Goal: Information Seeking & Learning: Check status

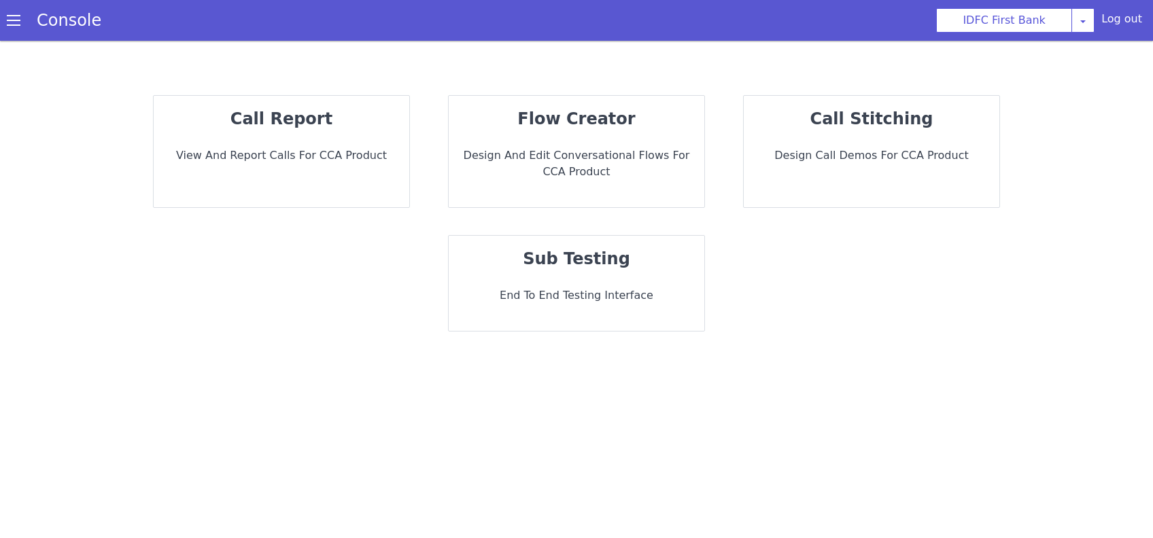
click at [753, 377] on p "View and report calls for CCA Product" at bounding box center [870, 386] width 234 height 18
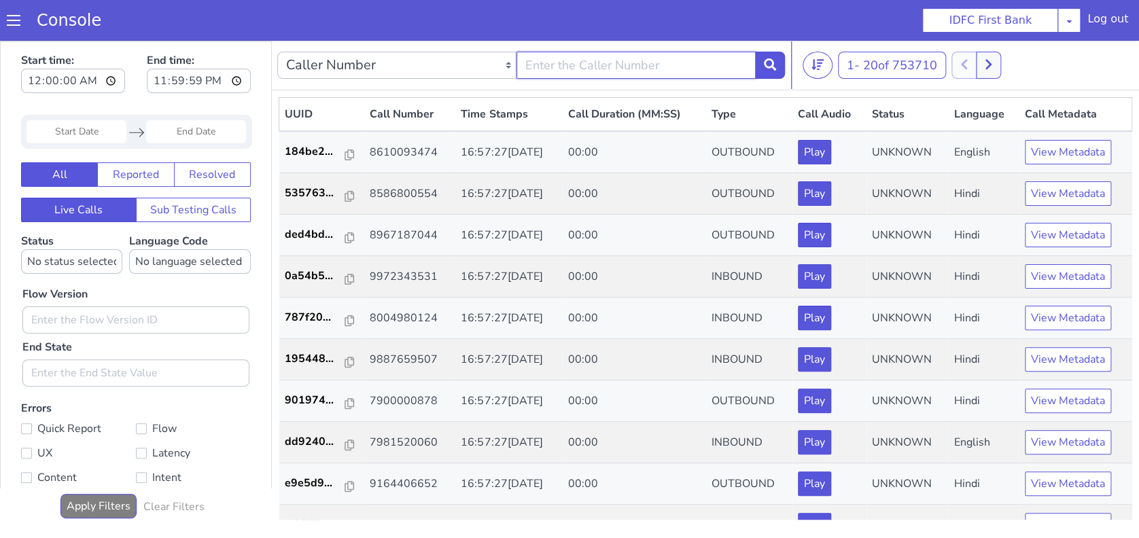
click at [580, 69] on input "text" at bounding box center [636, 65] width 239 height 27
click at [597, 63] on input "text" at bounding box center [636, 65] width 239 height 27
type input "7492911187"
click at [771, 73] on button at bounding box center [770, 65] width 30 height 27
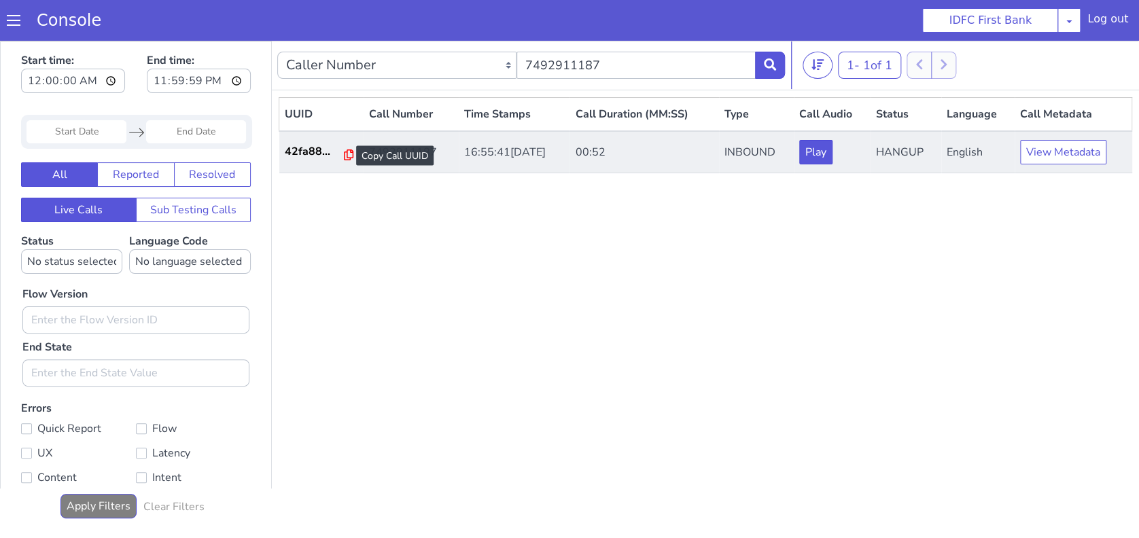
click at [344, 155] on icon at bounding box center [349, 155] width 10 height 11
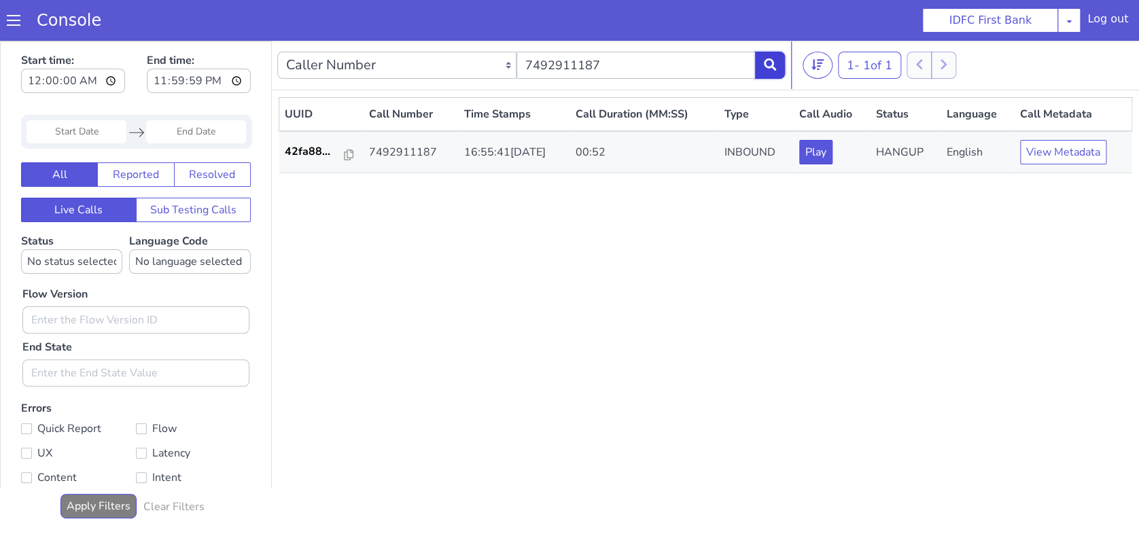
click at [764, 67] on icon at bounding box center [770, 64] width 12 height 12
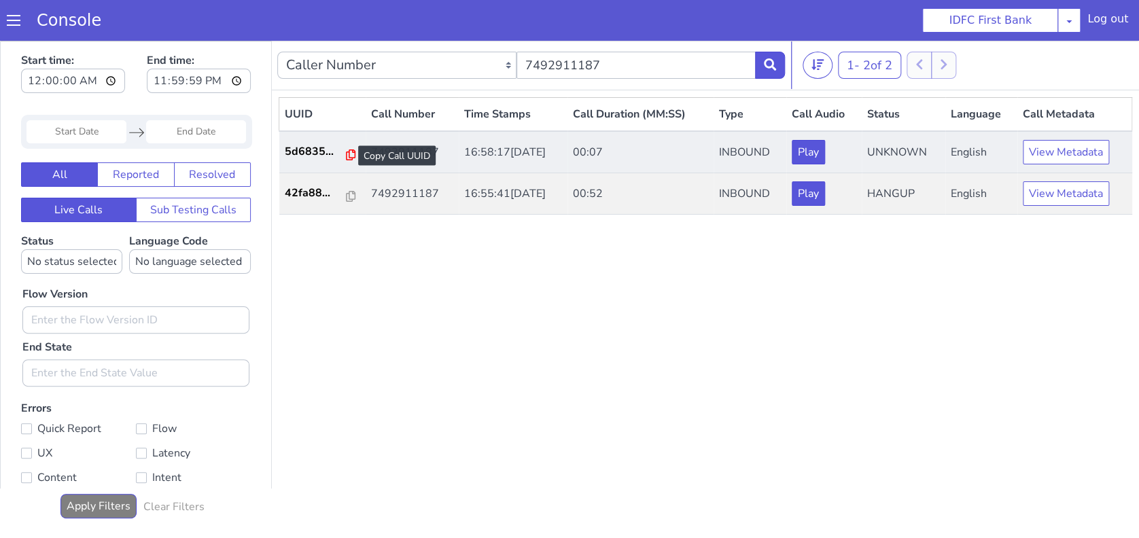
click at [346, 152] on icon at bounding box center [351, 155] width 10 height 11
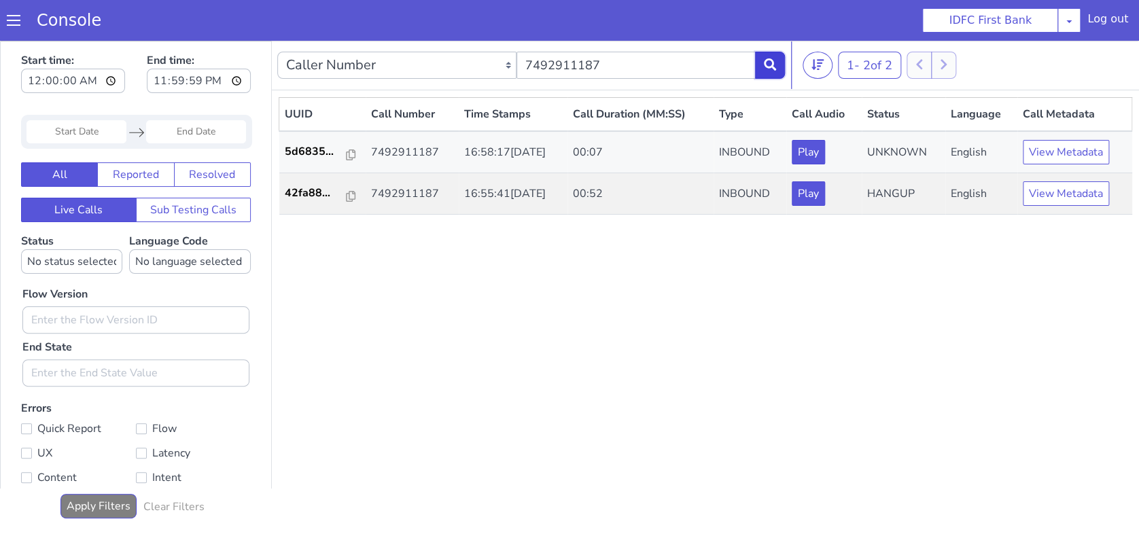
click at [777, 68] on button at bounding box center [770, 65] width 30 height 27
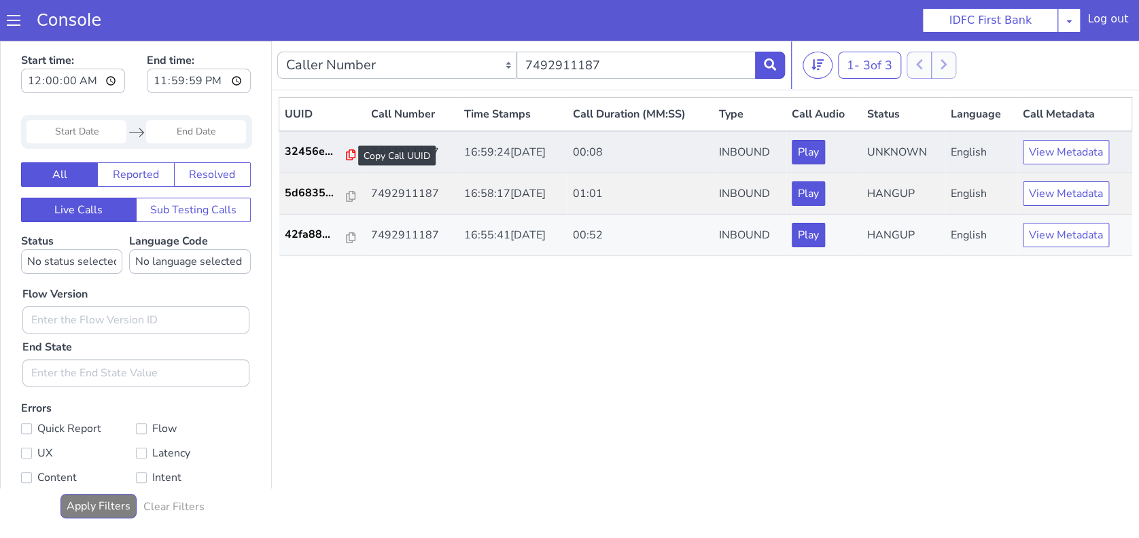
click at [346, 155] on icon at bounding box center [351, 155] width 10 height 11
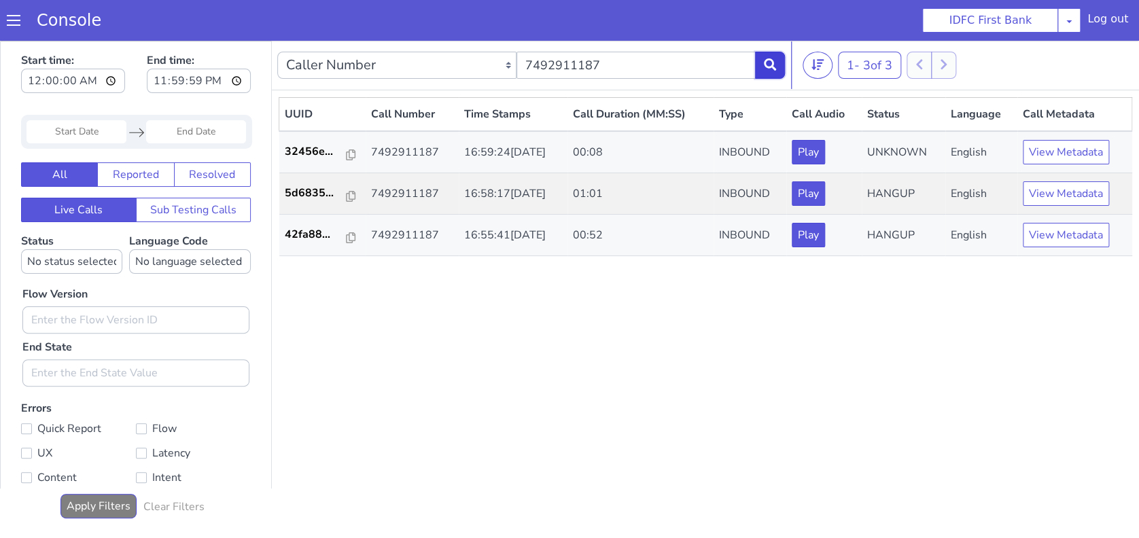
click at [776, 67] on button at bounding box center [770, 65] width 30 height 27
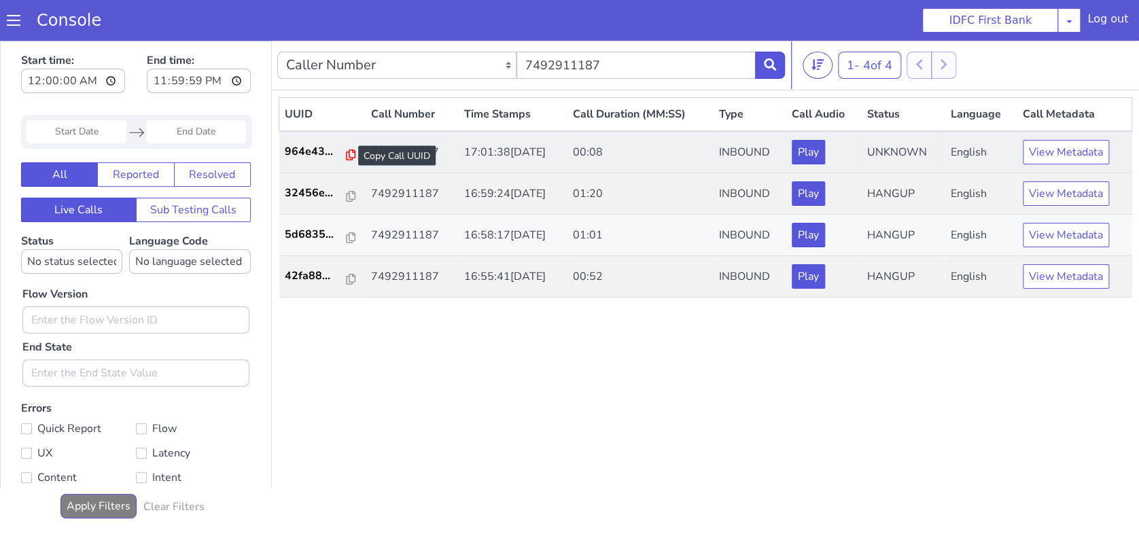
click at [346, 153] on icon at bounding box center [351, 155] width 10 height 11
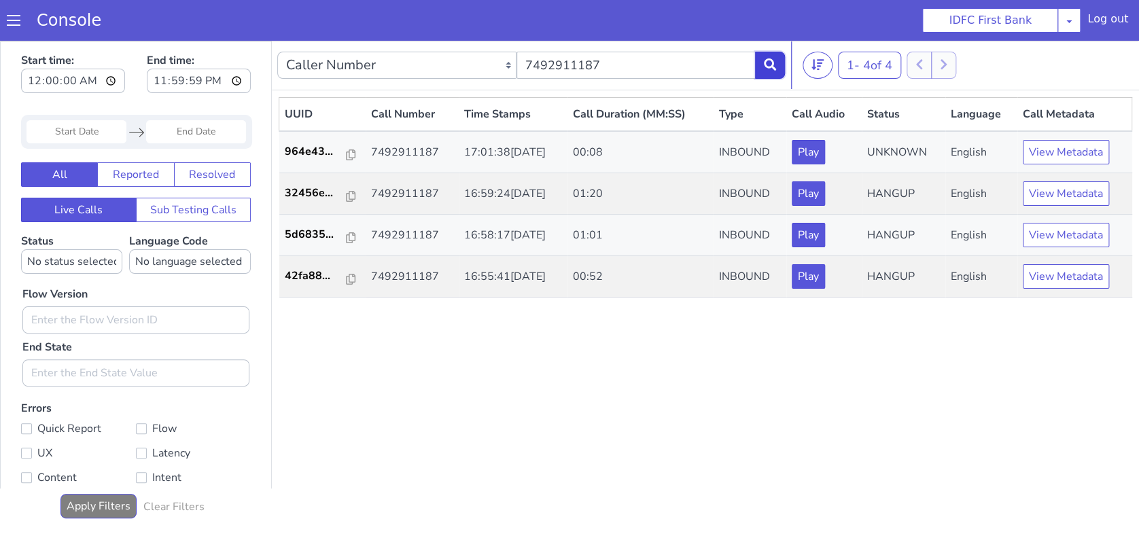
click at [775, 76] on button at bounding box center [770, 65] width 30 height 27
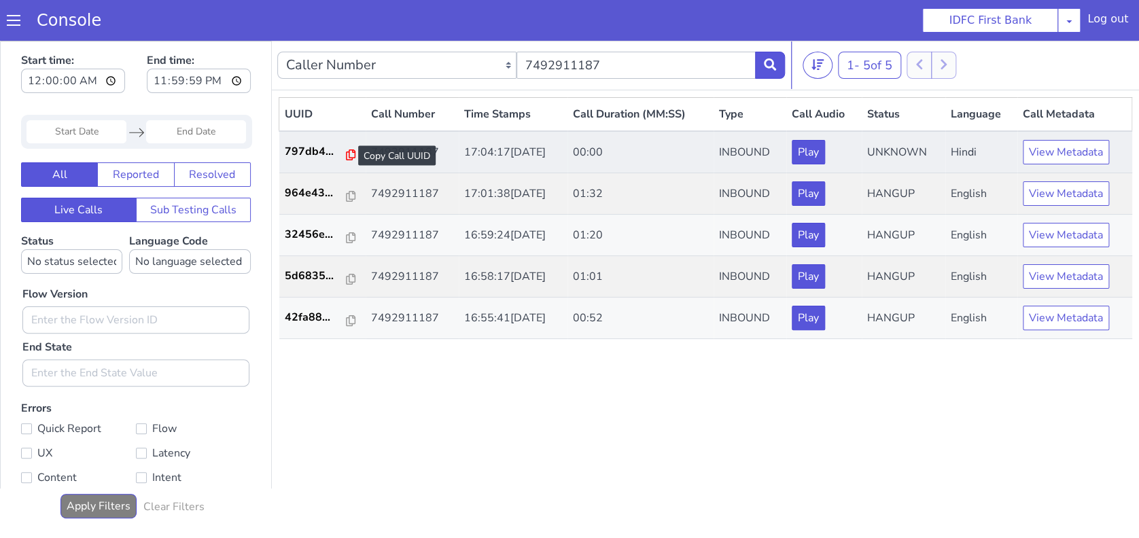
click at [346, 156] on icon at bounding box center [351, 155] width 10 height 11
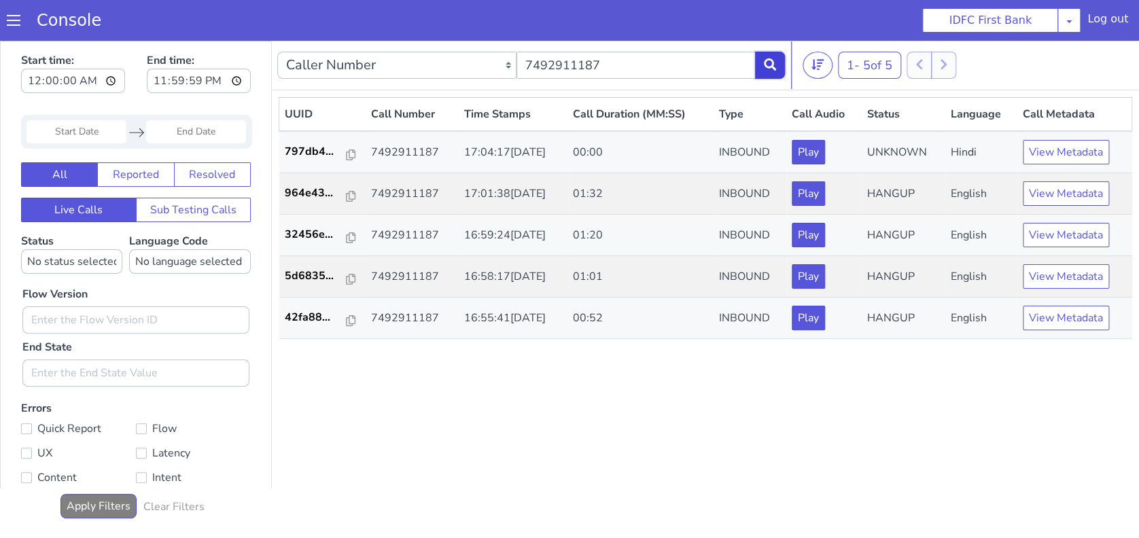
click at [771, 67] on icon at bounding box center [770, 64] width 12 height 12
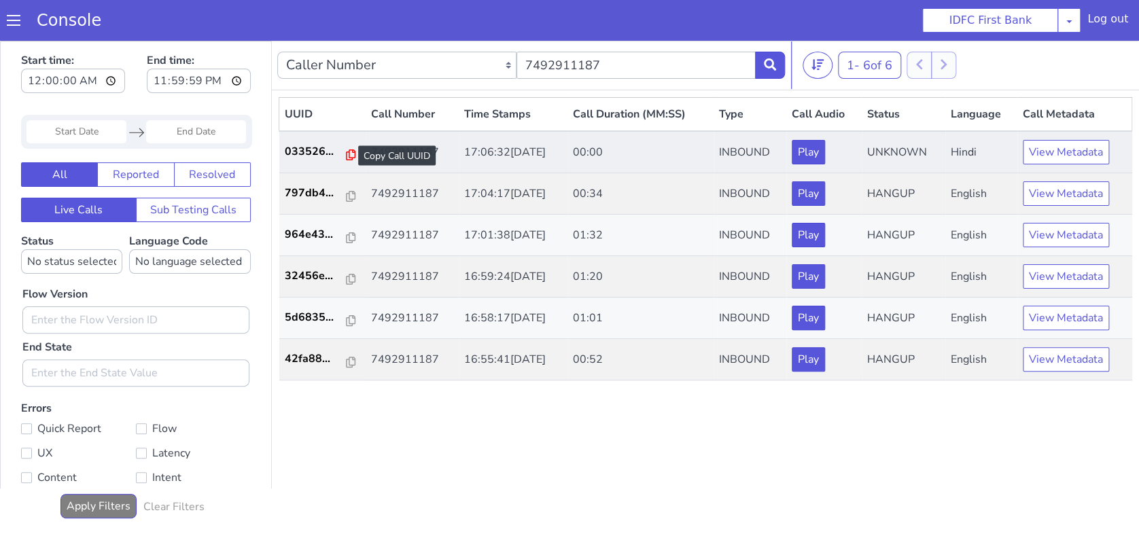
click at [348, 155] on icon at bounding box center [351, 155] width 10 height 11
click at [346, 152] on icon at bounding box center [351, 155] width 10 height 11
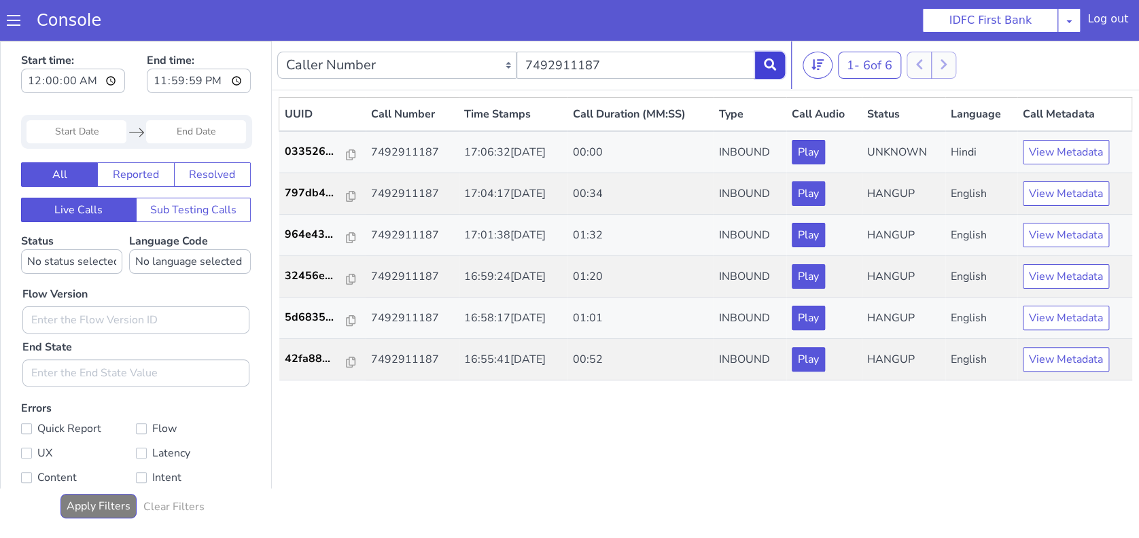
click at [765, 67] on icon at bounding box center [770, 64] width 12 height 12
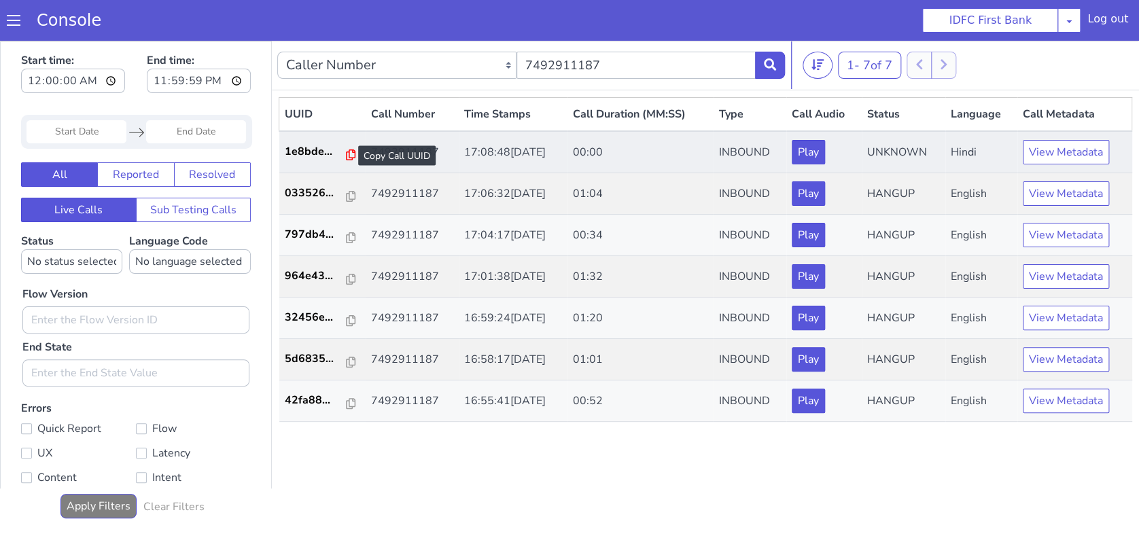
click at [346, 152] on icon at bounding box center [351, 155] width 10 height 11
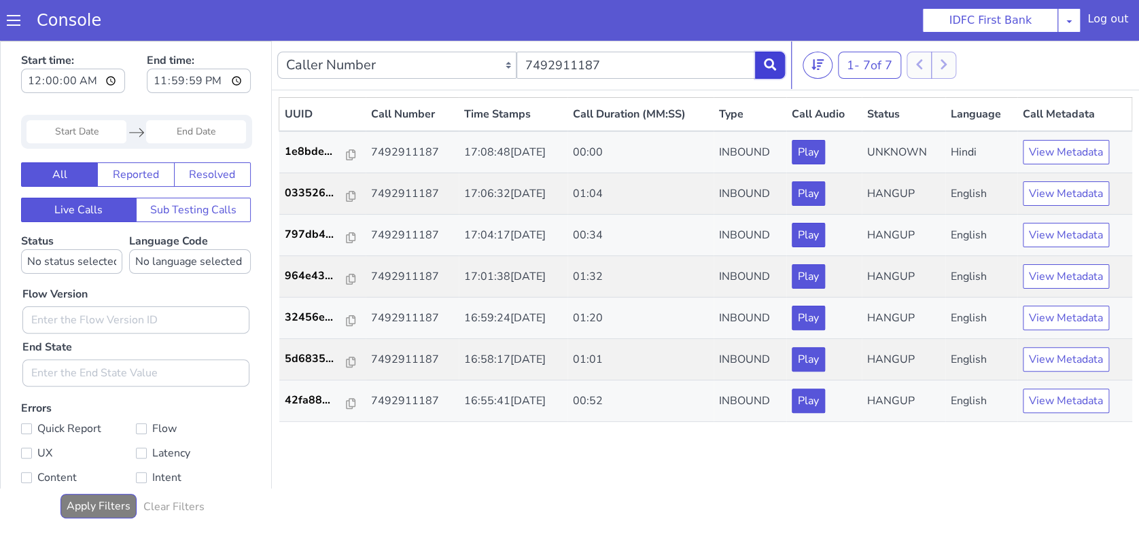
click at [761, 64] on button at bounding box center [770, 65] width 30 height 27
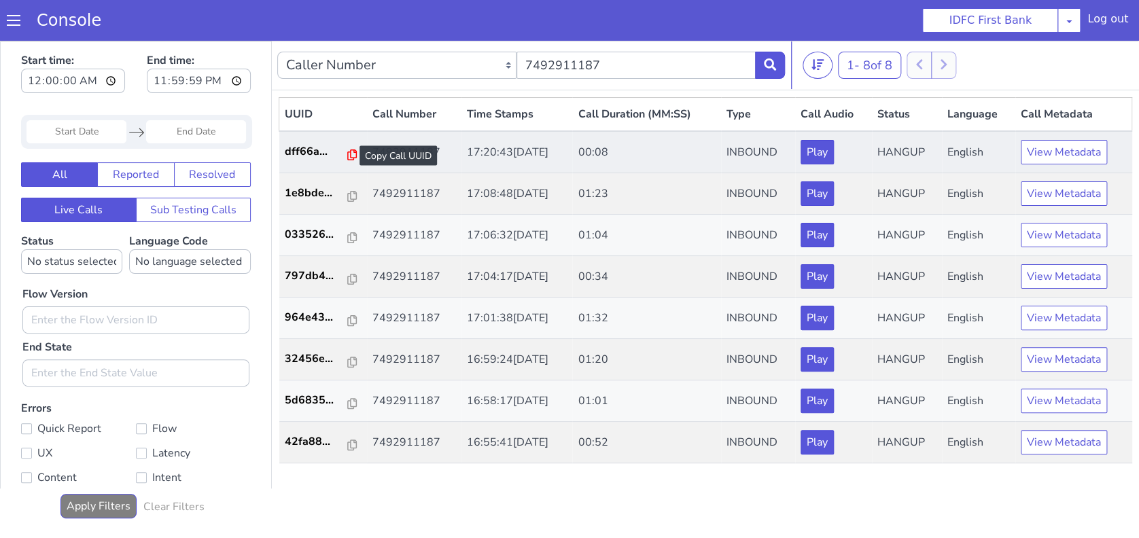
click at [347, 158] on icon at bounding box center [352, 155] width 10 height 11
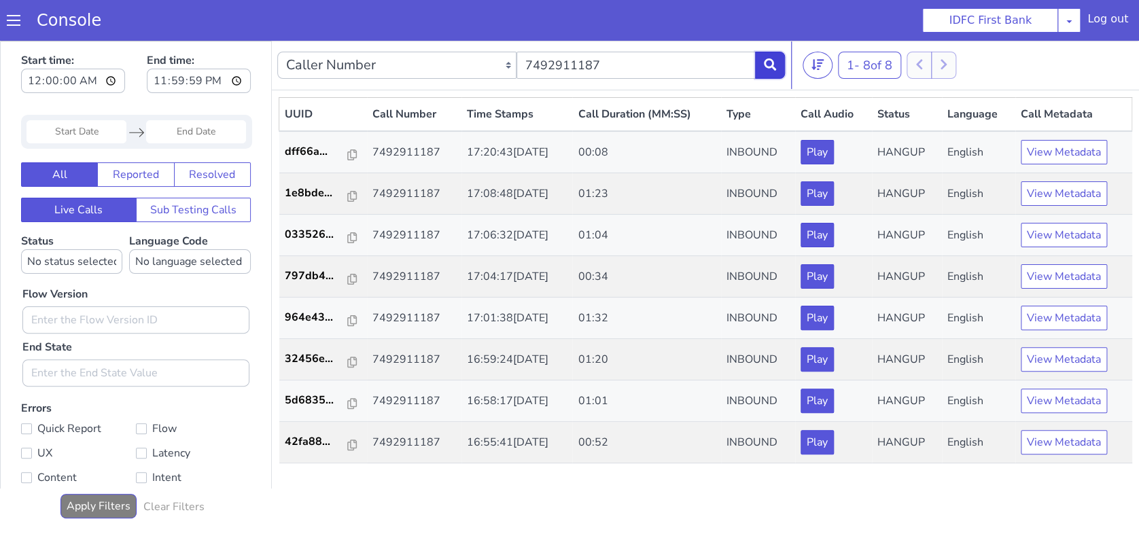
click at [781, 60] on button at bounding box center [770, 65] width 30 height 27
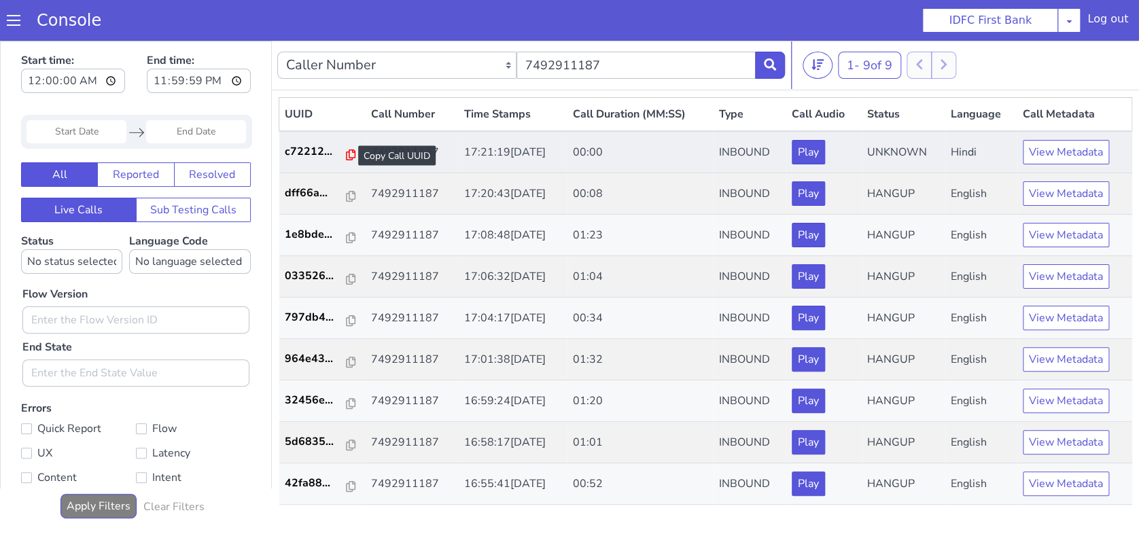
click at [346, 154] on icon at bounding box center [351, 155] width 10 height 11
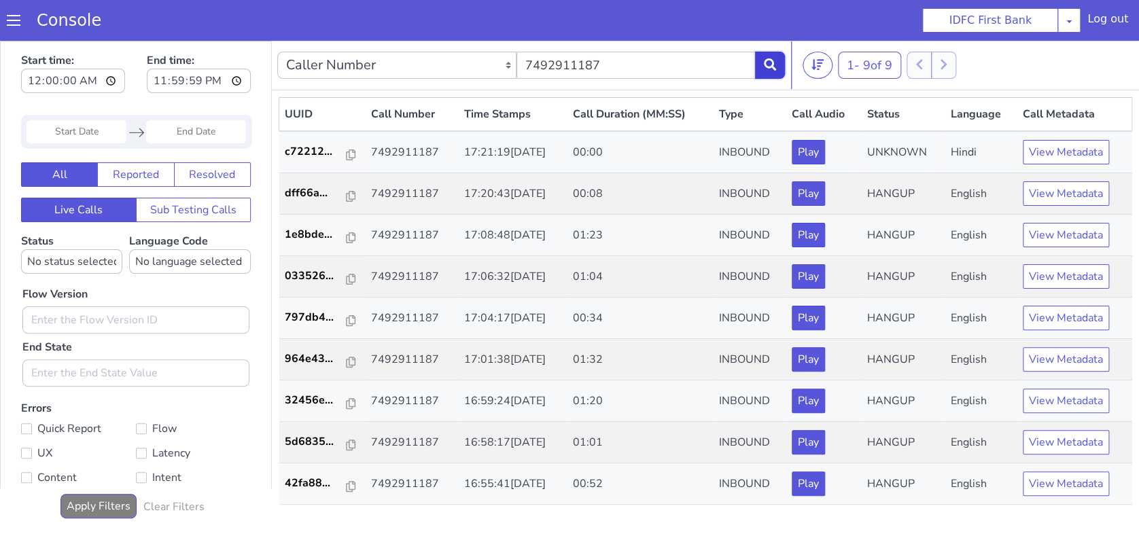
click at [767, 65] on icon at bounding box center [770, 64] width 12 height 12
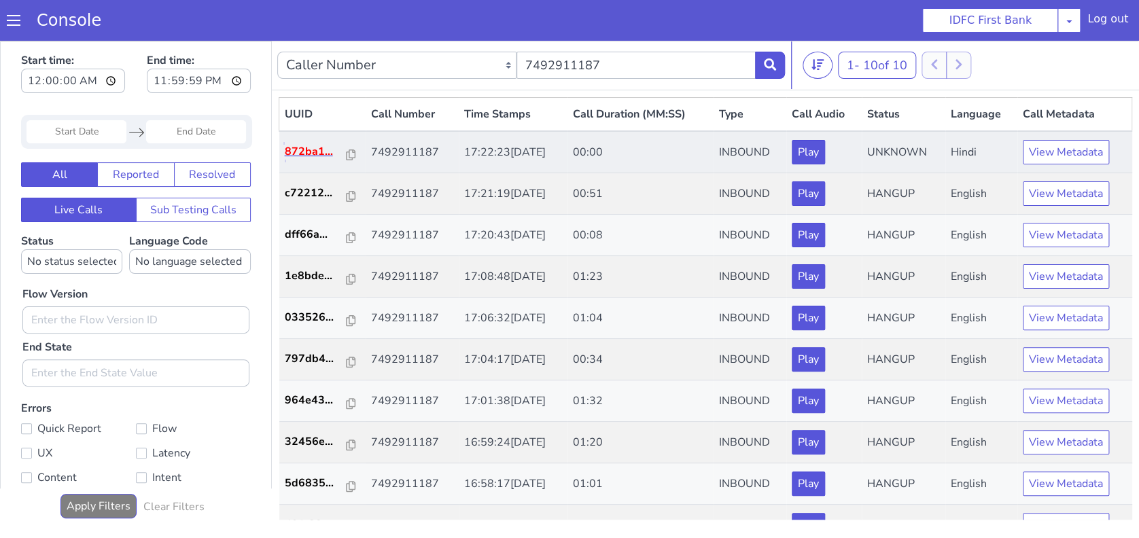
click at [337, 152] on p "872ba1..." at bounding box center [316, 151] width 62 height 16
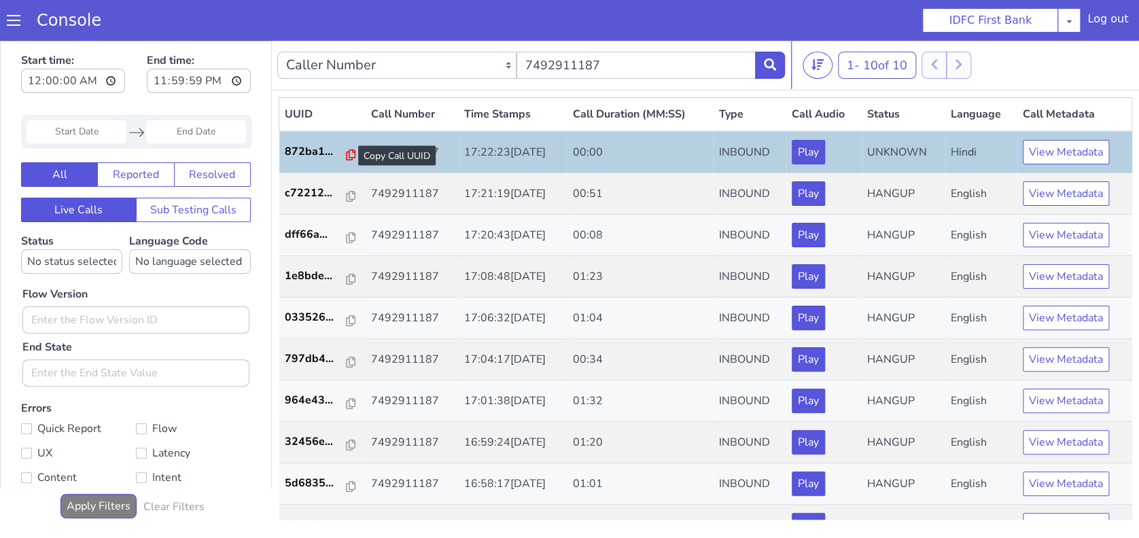
click at [346, 154] on icon at bounding box center [351, 155] width 10 height 11
click at [756, 63] on button at bounding box center [770, 65] width 30 height 27
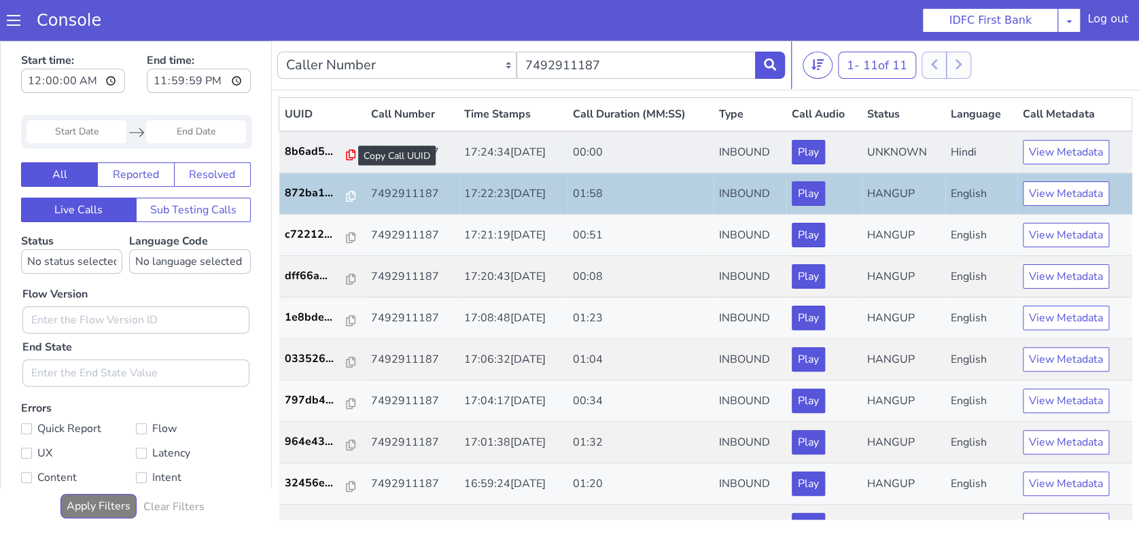
click at [346, 156] on icon at bounding box center [351, 155] width 10 height 11
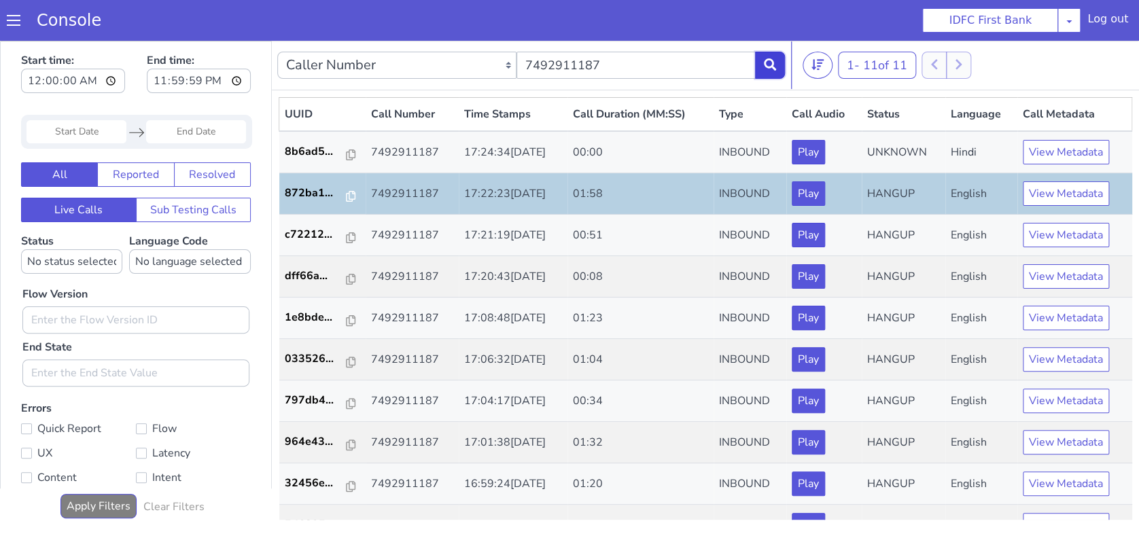
click at [766, 67] on icon at bounding box center [770, 64] width 12 height 12
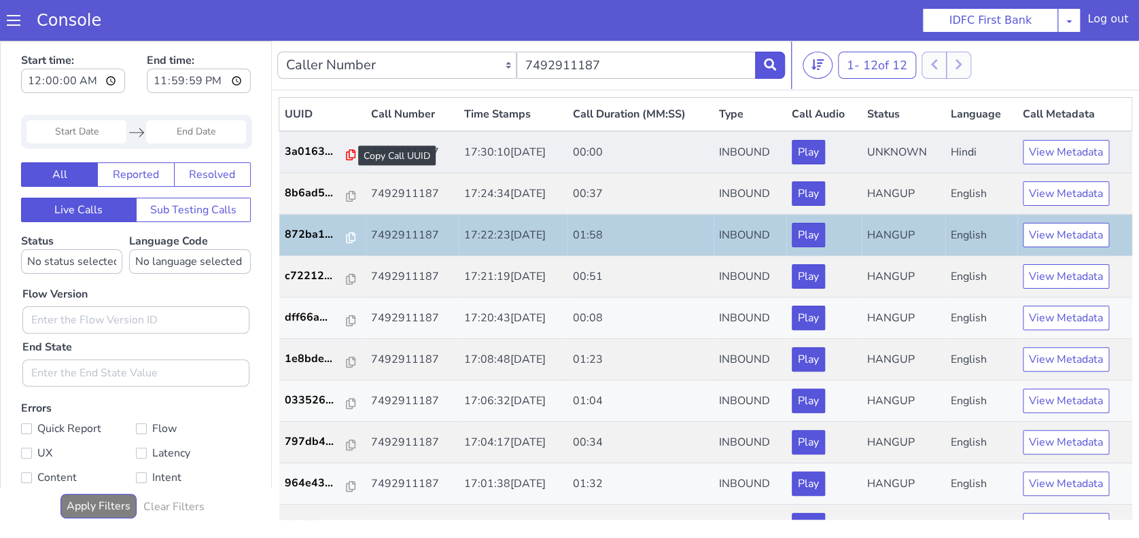
click at [346, 154] on icon at bounding box center [351, 155] width 10 height 11
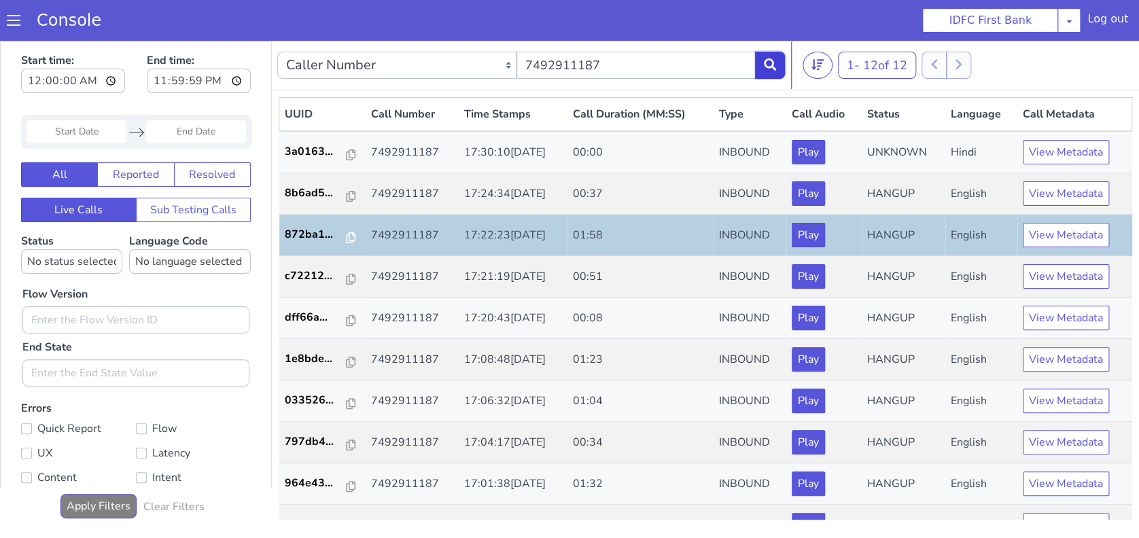
click at [764, 65] on icon at bounding box center [770, 64] width 12 height 12
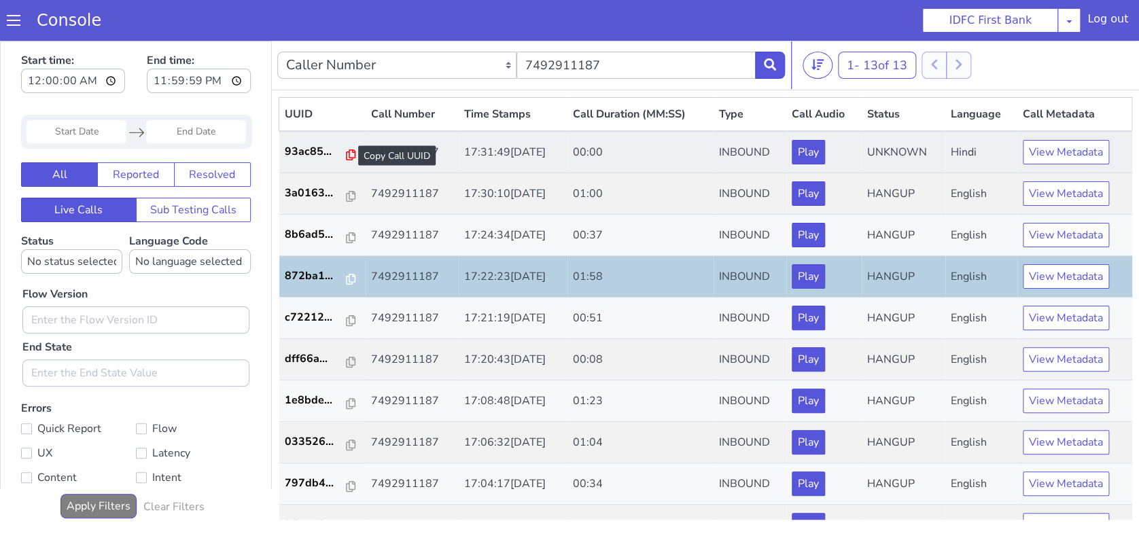
click at [346, 154] on icon at bounding box center [351, 155] width 10 height 11
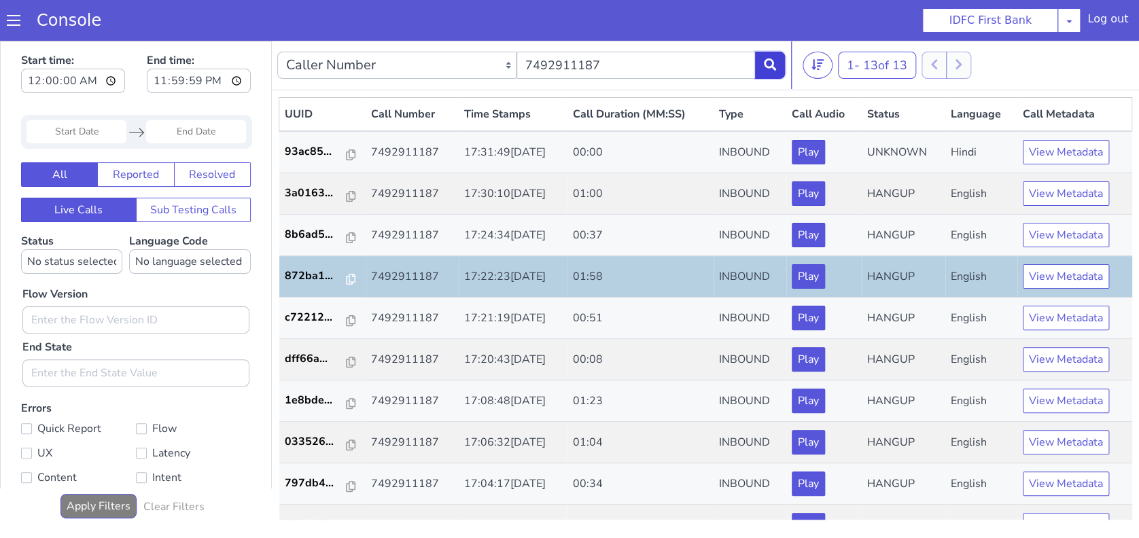
click at [760, 70] on button at bounding box center [770, 65] width 30 height 27
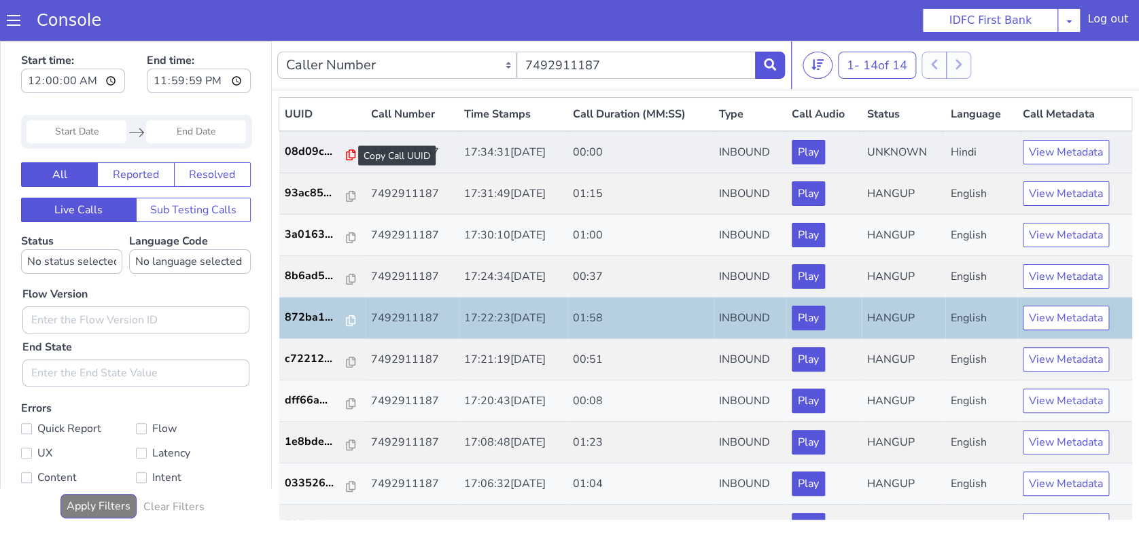
click at [346, 157] on icon at bounding box center [351, 155] width 10 height 11
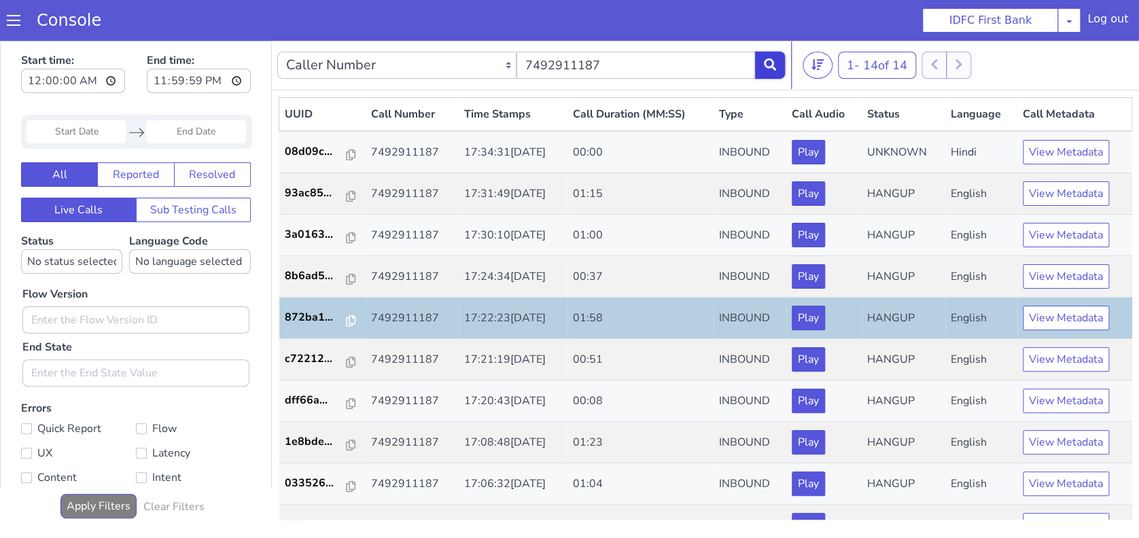
click at [773, 71] on icon at bounding box center [770, 64] width 12 height 12
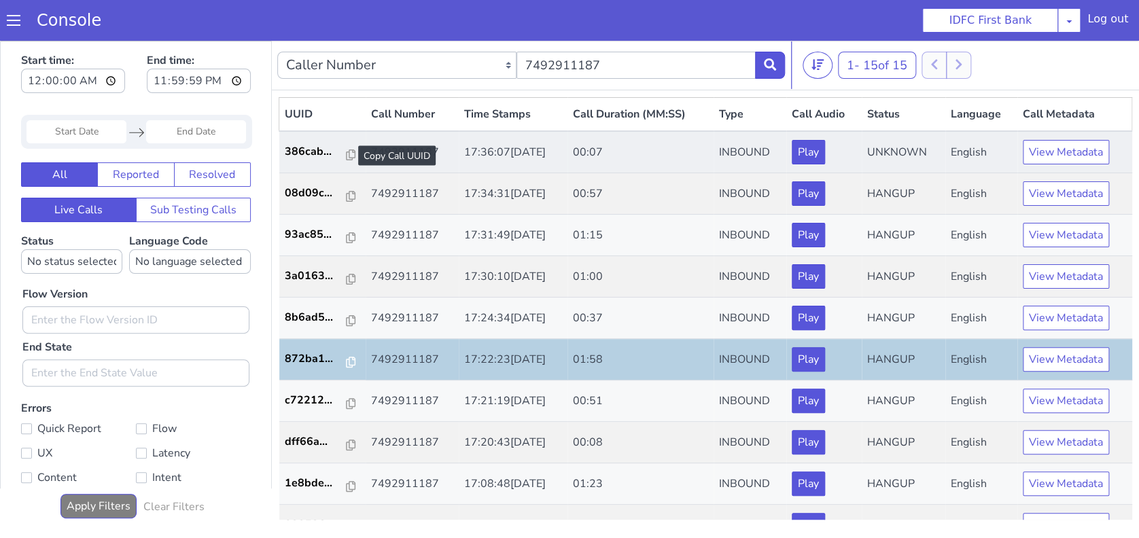
click at [348, 147] on div at bounding box center [351, 155] width 10 height 16
click at [346, 153] on icon at bounding box center [351, 155] width 10 height 11
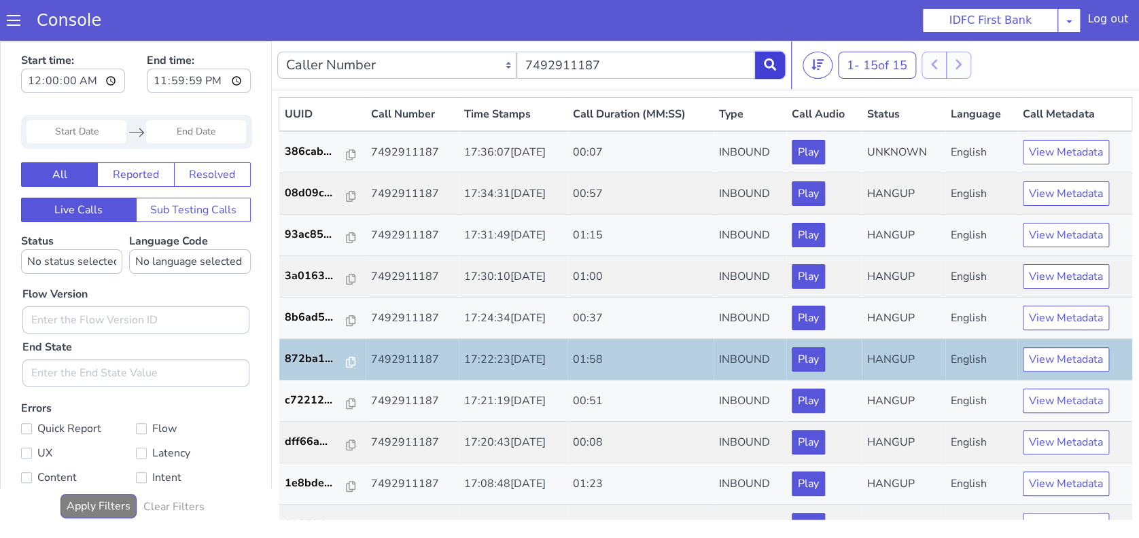
drag, startPoint x: 777, startPoint y: 63, endPoint x: 736, endPoint y: 71, distance: 42.1
click at [777, 63] on button at bounding box center [770, 65] width 30 height 27
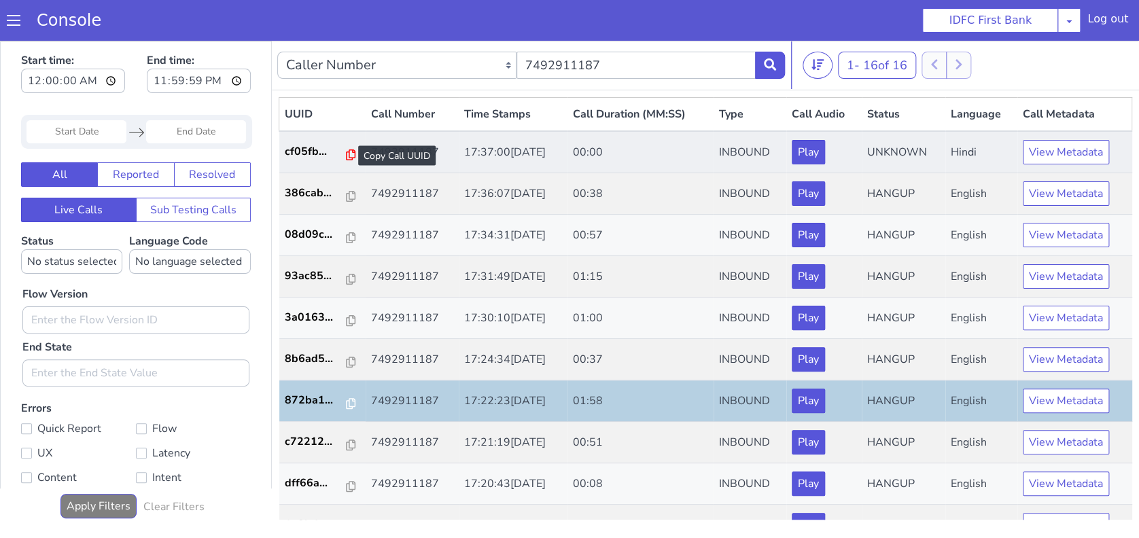
click at [346, 151] on icon at bounding box center [351, 155] width 10 height 11
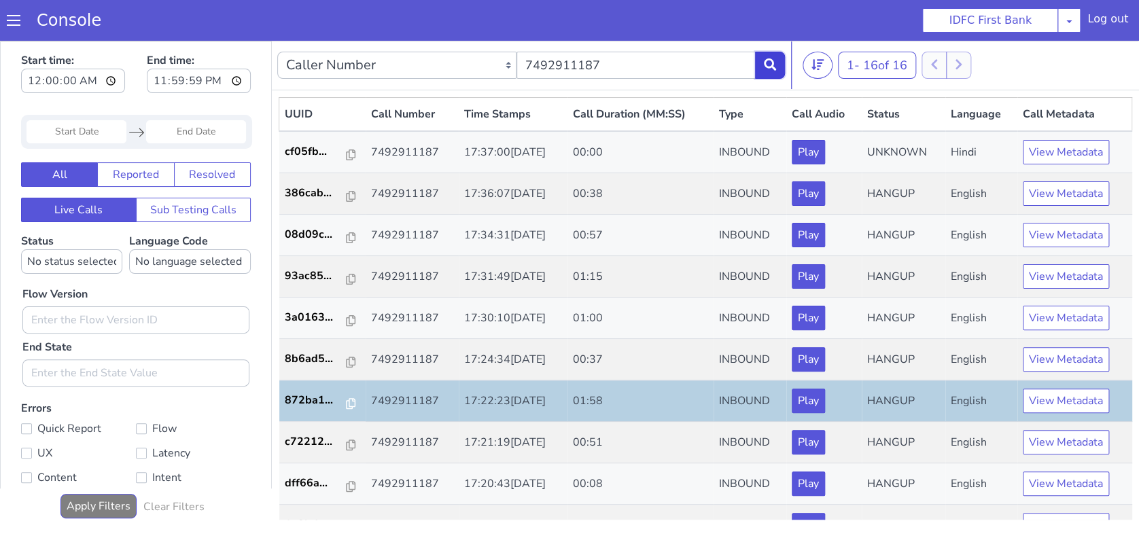
click at [766, 65] on icon at bounding box center [770, 64] width 12 height 12
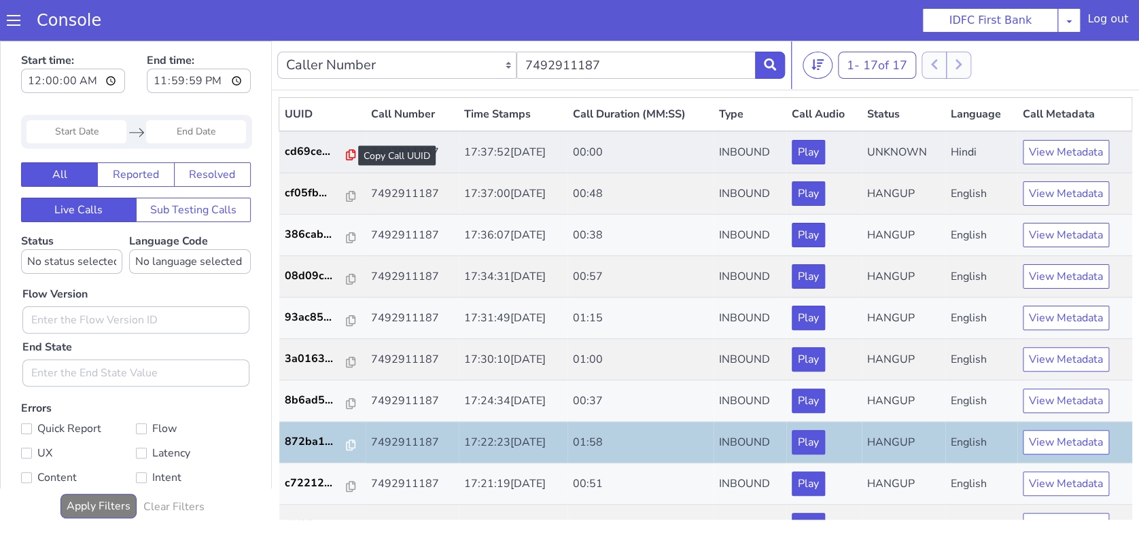
click at [346, 157] on icon at bounding box center [351, 155] width 10 height 11
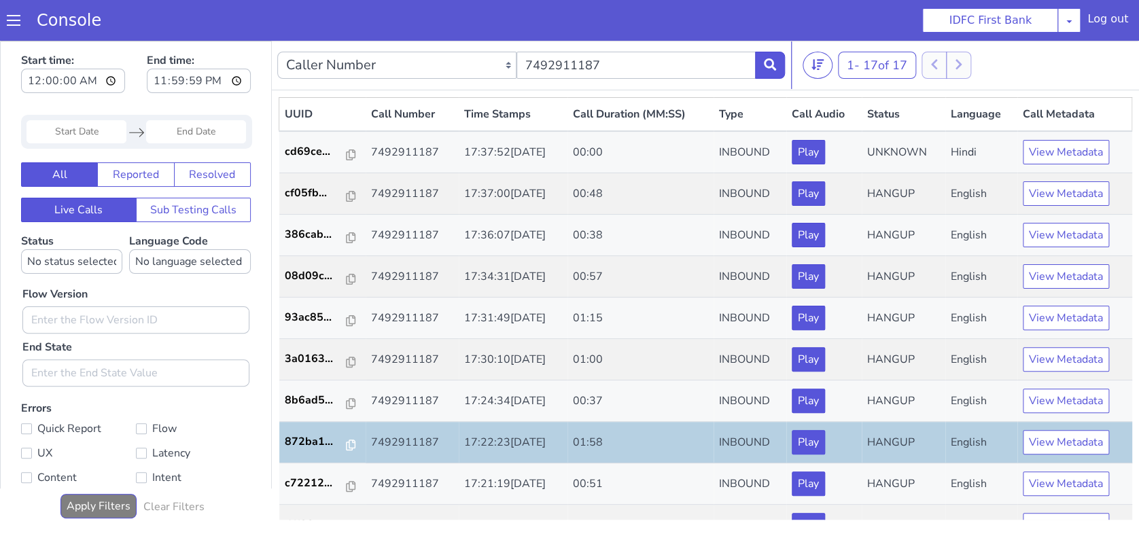
click at [769, 47] on div "Caller Number Call UUID Custom Parameter 7492911187" at bounding box center [531, 65] width 508 height 38
click at [768, 65] on icon at bounding box center [770, 64] width 12 height 12
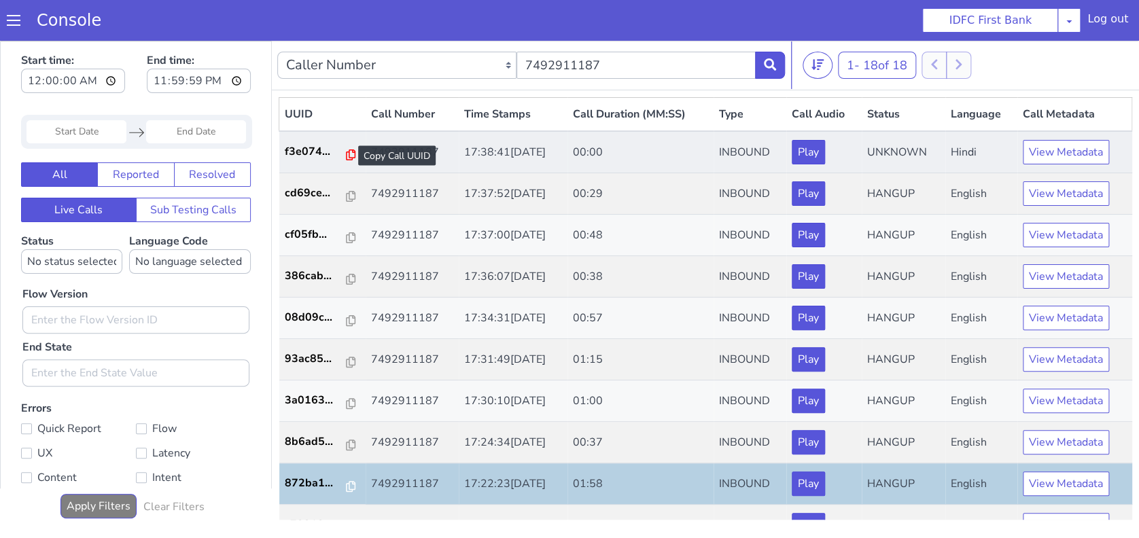
click at [346, 158] on icon at bounding box center [351, 155] width 10 height 11
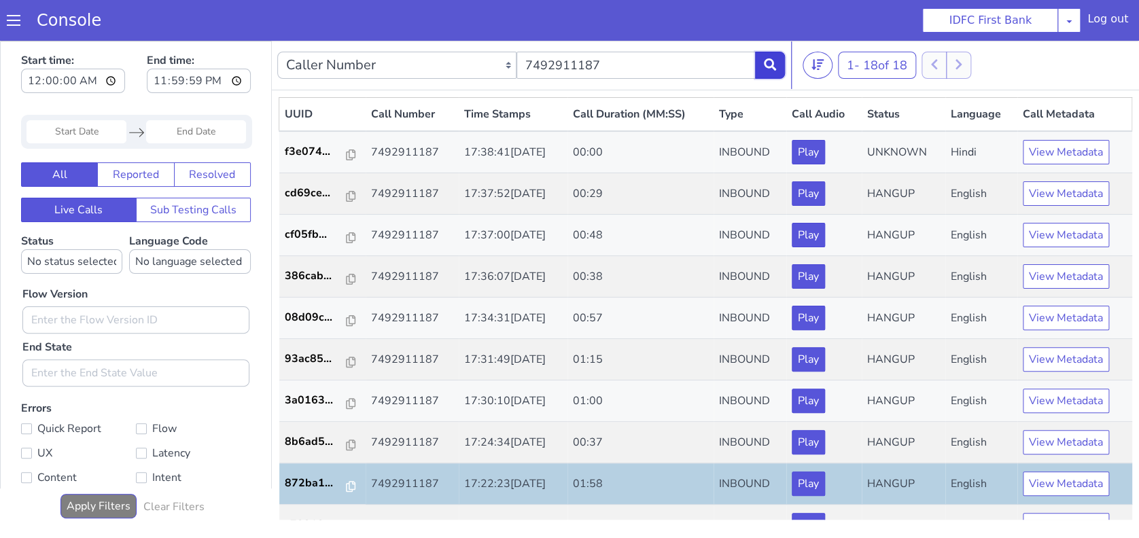
click at [775, 61] on icon at bounding box center [770, 64] width 12 height 12
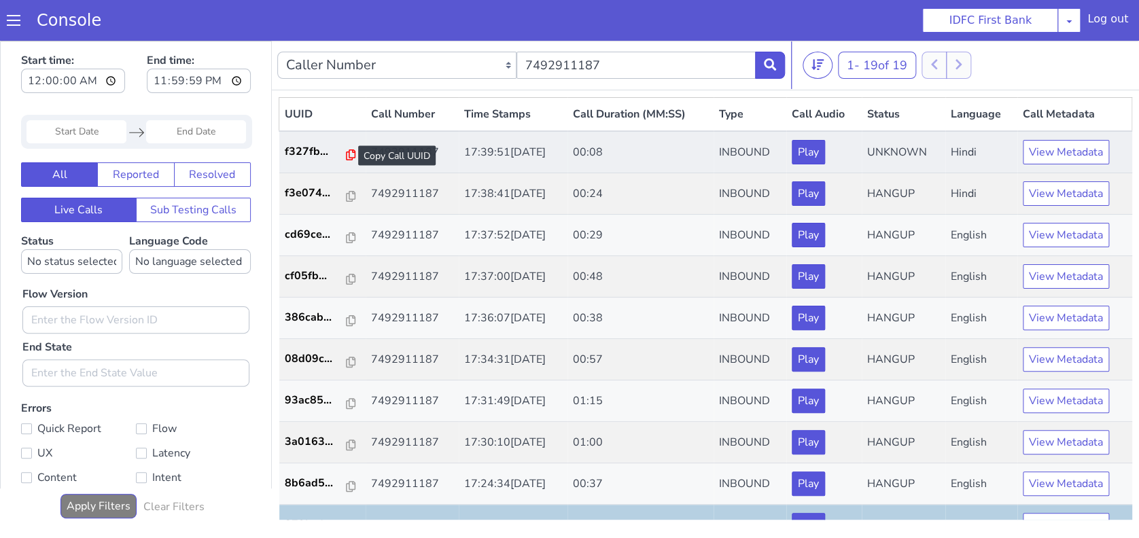
click at [346, 159] on icon at bounding box center [351, 155] width 10 height 11
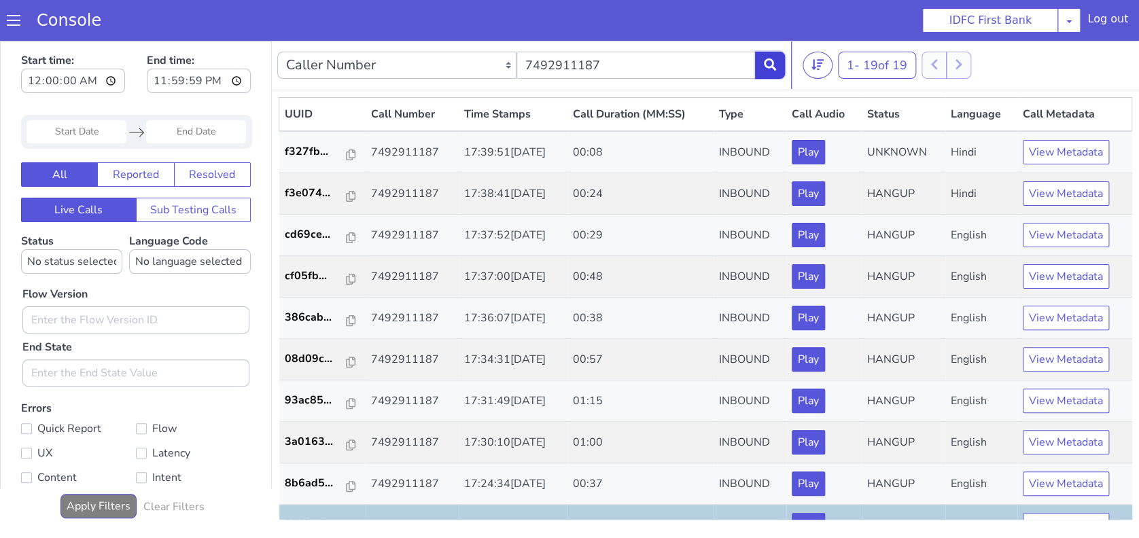
drag, startPoint x: 772, startPoint y: 71, endPoint x: 754, endPoint y: 85, distance: 22.3
click at [772, 71] on button at bounding box center [770, 65] width 30 height 27
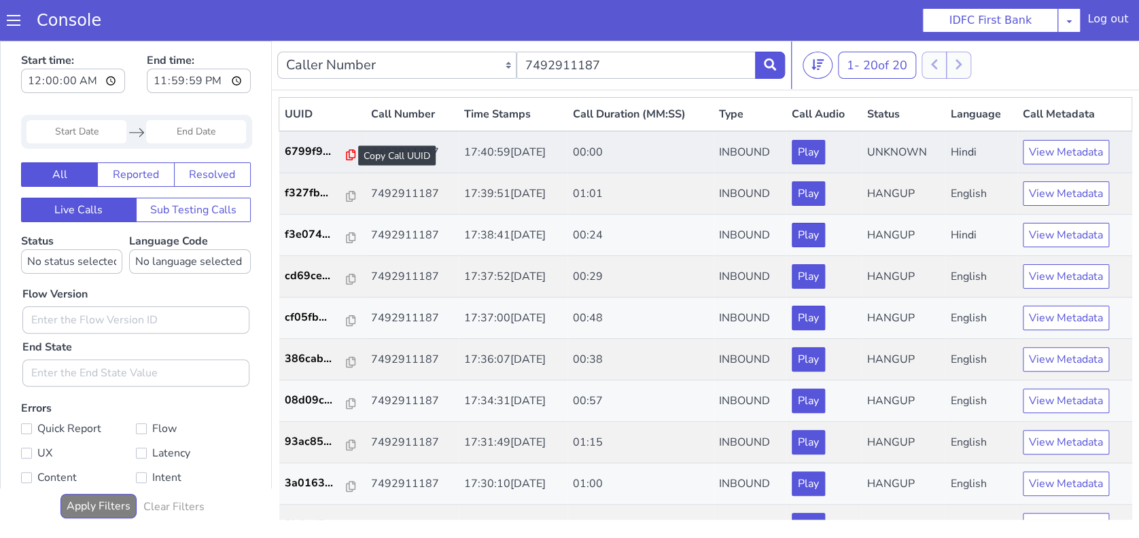
click at [346, 156] on icon at bounding box center [351, 155] width 10 height 11
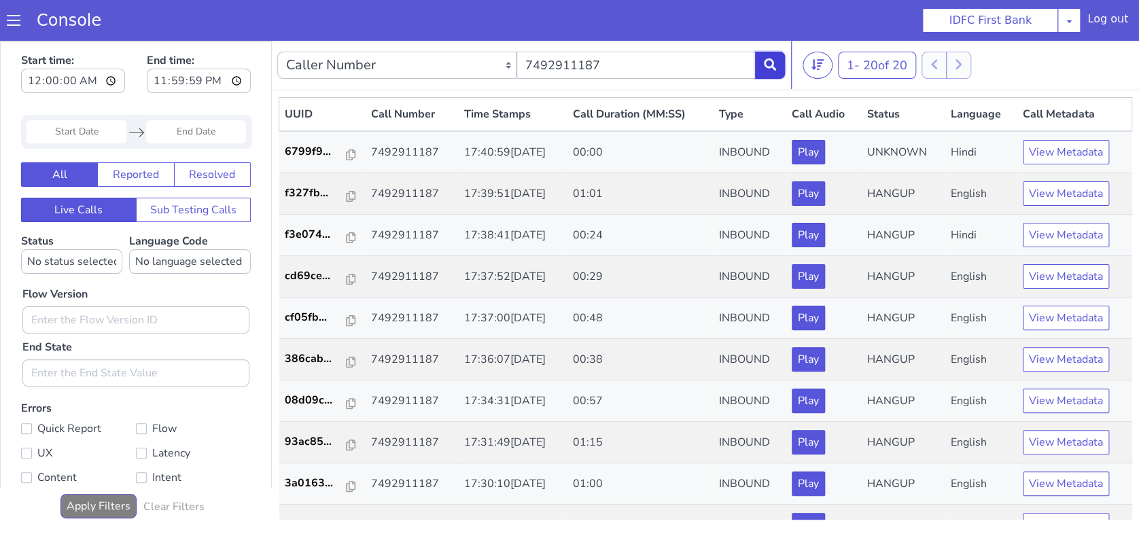
click at [765, 63] on icon at bounding box center [770, 64] width 12 height 12
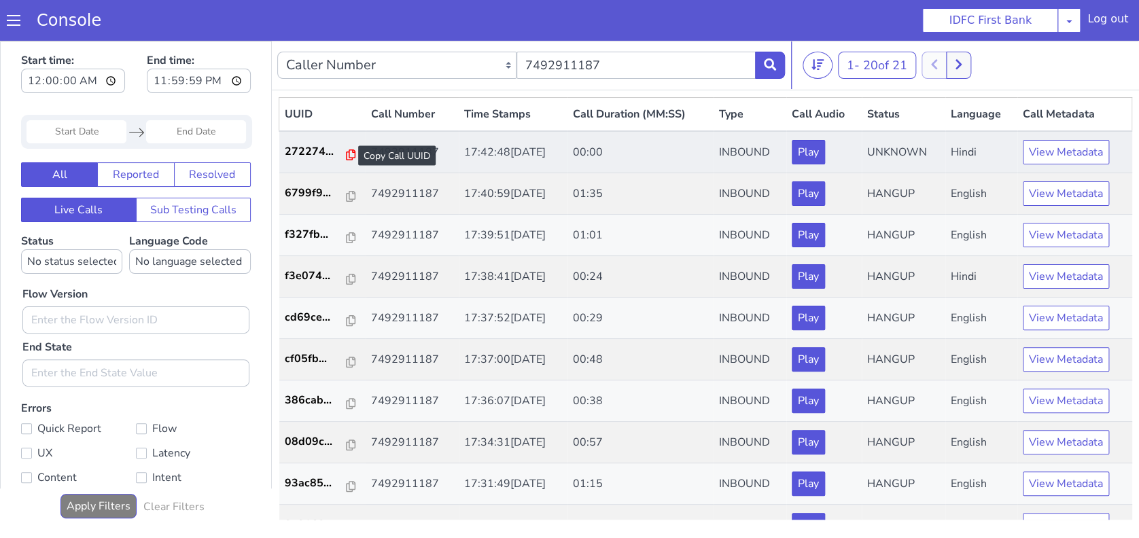
click at [346, 151] on icon at bounding box center [351, 155] width 10 height 11
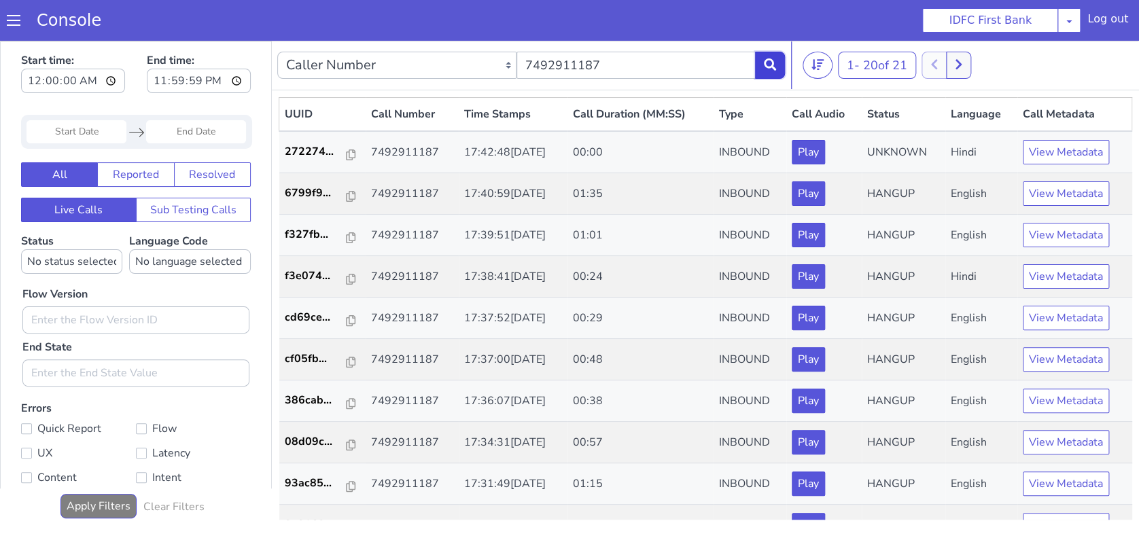
click at [775, 71] on button at bounding box center [770, 65] width 30 height 27
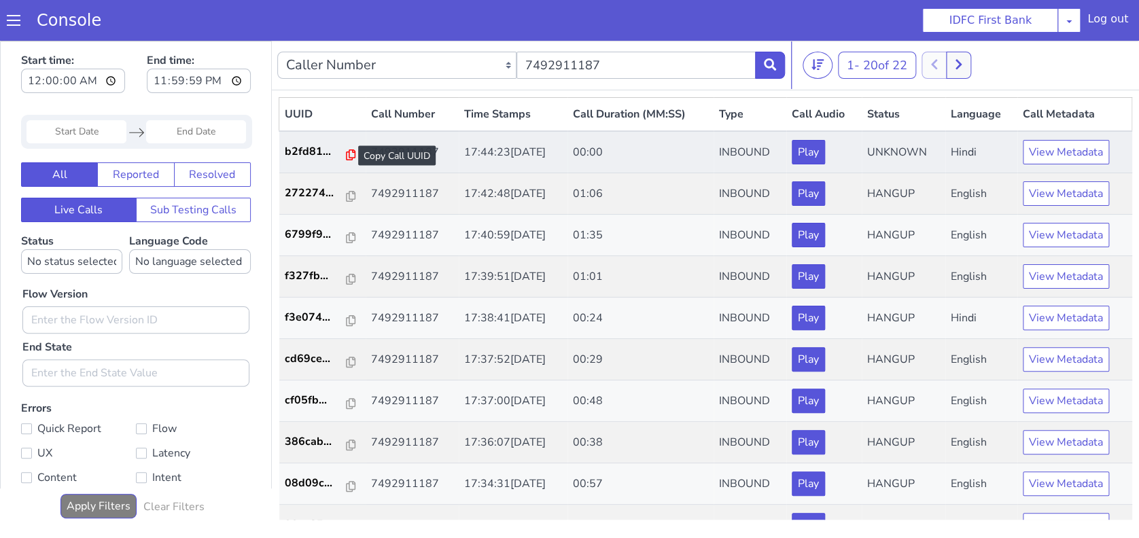
click at [347, 158] on icon at bounding box center [351, 155] width 10 height 11
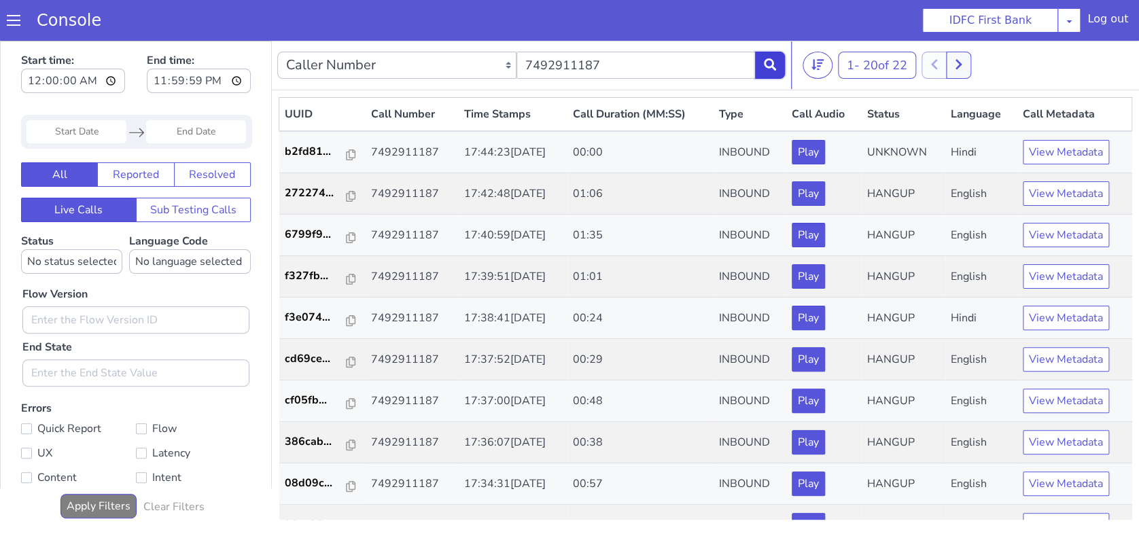
click at [769, 64] on icon at bounding box center [770, 64] width 12 height 12
click at [772, 60] on icon at bounding box center [770, 64] width 12 height 12
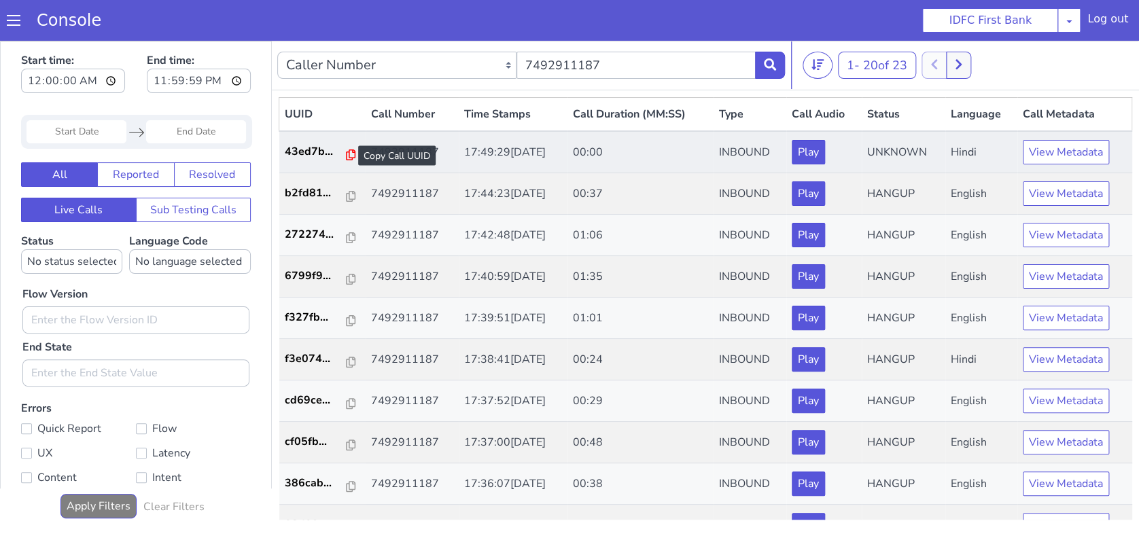
click at [346, 154] on icon at bounding box center [351, 155] width 10 height 11
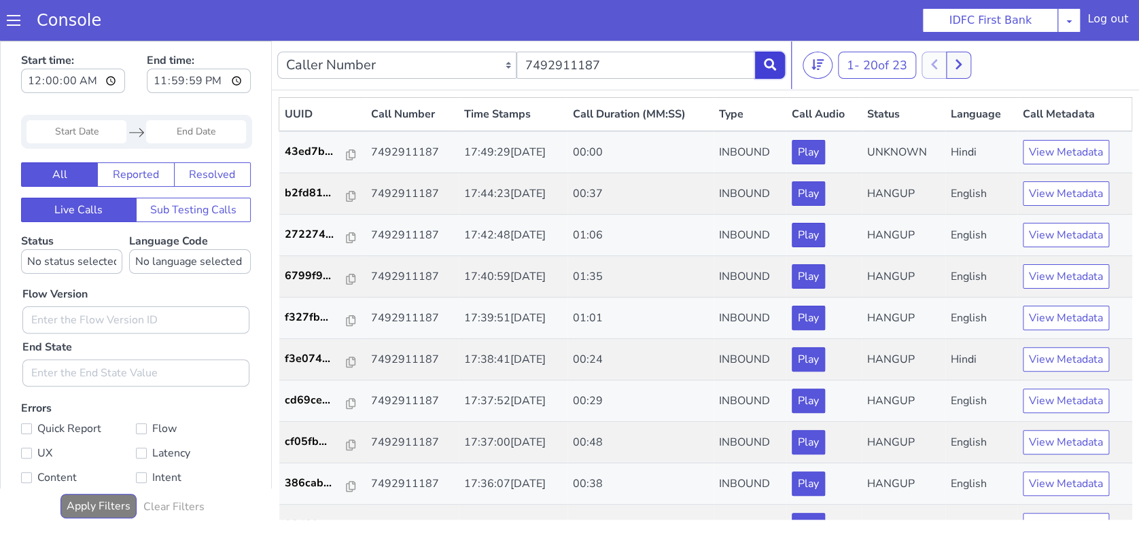
click at [772, 57] on button at bounding box center [770, 65] width 30 height 27
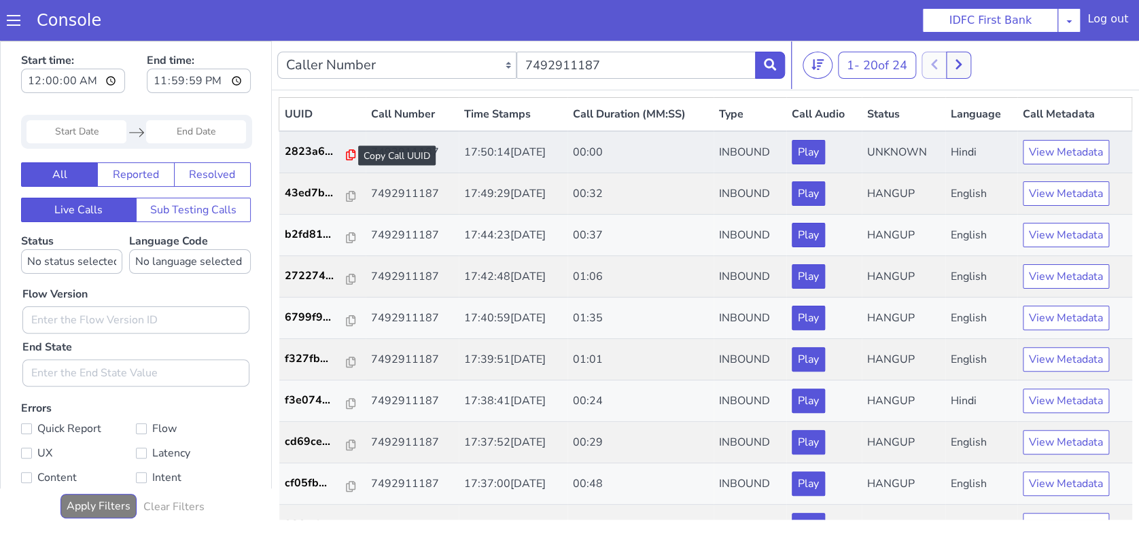
click at [346, 150] on icon at bounding box center [351, 155] width 10 height 11
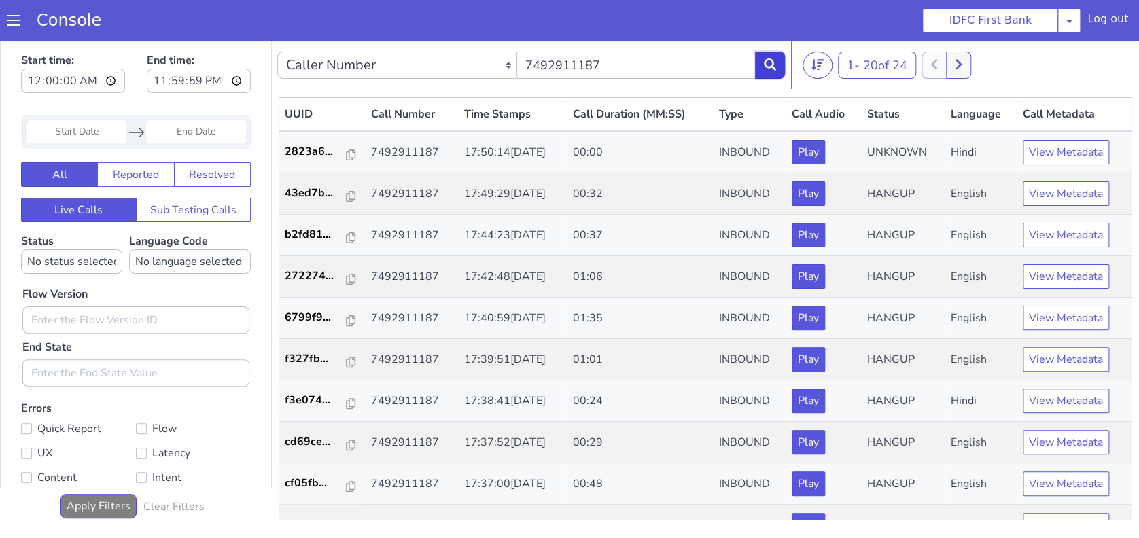
click at [770, 65] on icon at bounding box center [770, 64] width 12 height 12
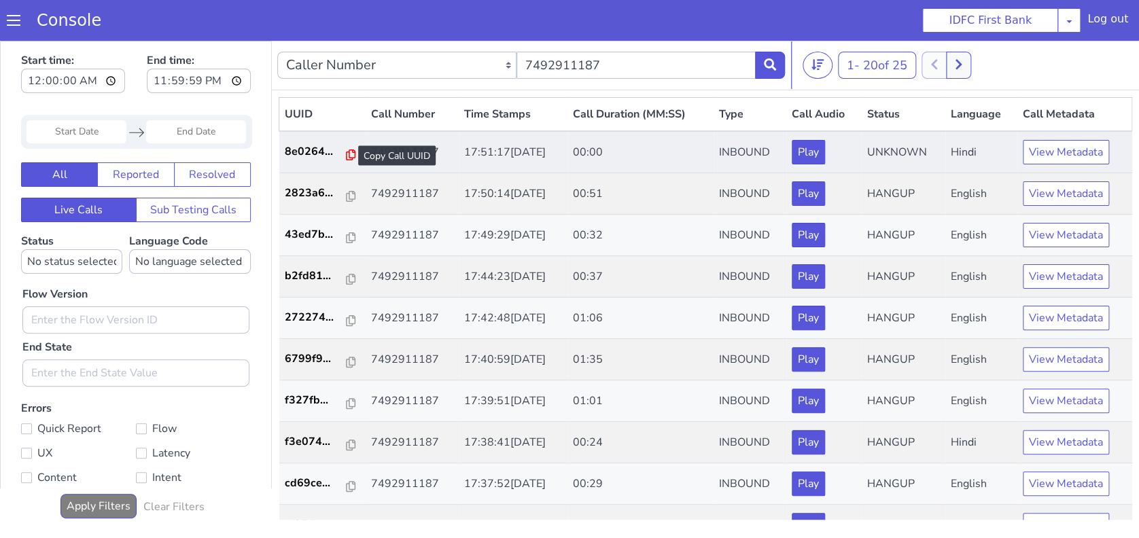
click at [346, 155] on icon at bounding box center [351, 155] width 10 height 11
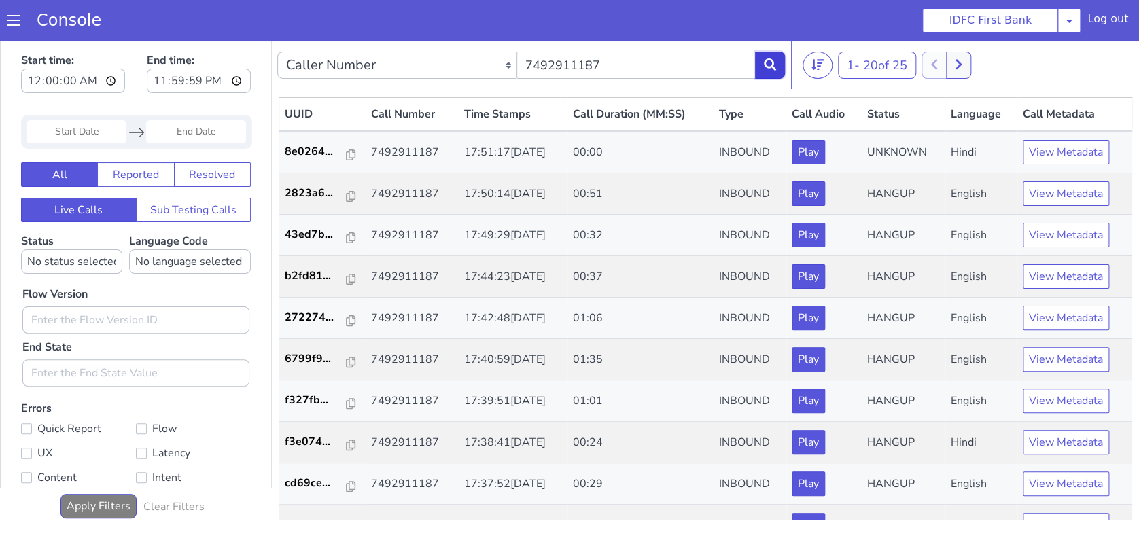
click at [771, 67] on icon at bounding box center [770, 64] width 12 height 12
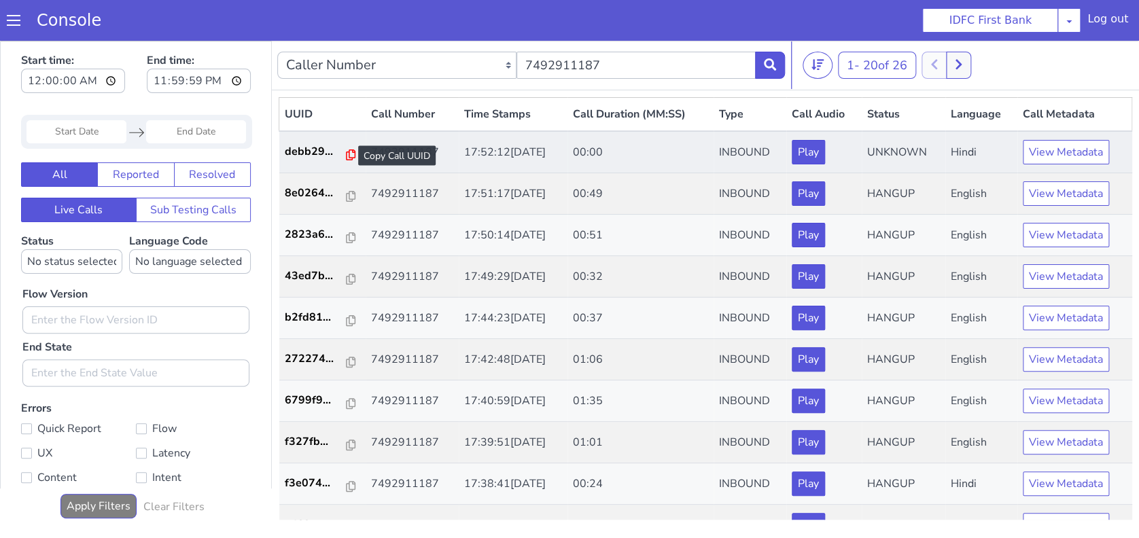
click at [346, 158] on icon at bounding box center [351, 155] width 10 height 11
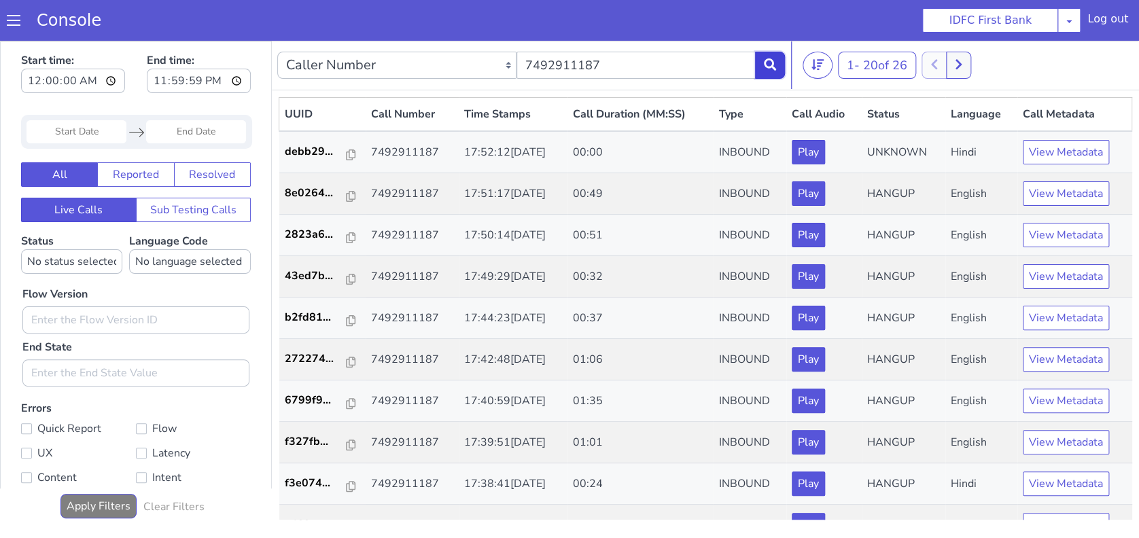
click at [777, 65] on button at bounding box center [770, 65] width 30 height 27
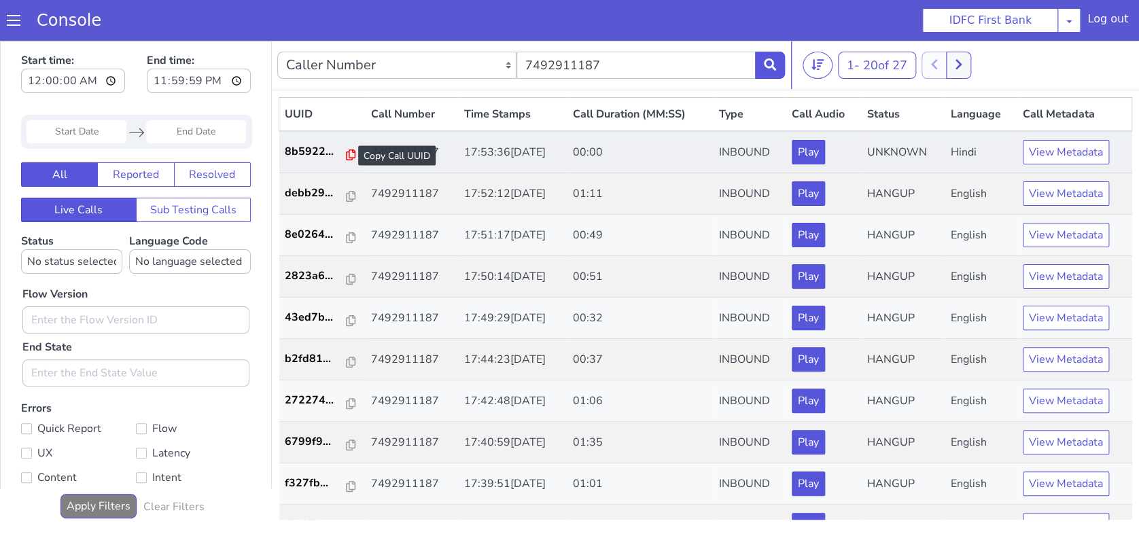
click at [346, 154] on icon at bounding box center [351, 155] width 10 height 11
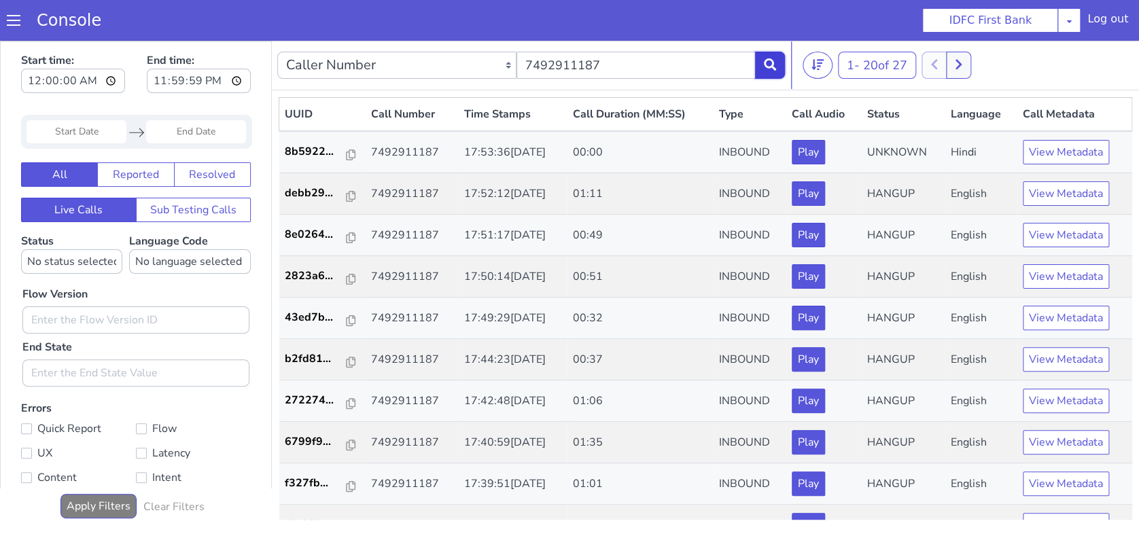
click at [777, 69] on button at bounding box center [770, 65] width 30 height 27
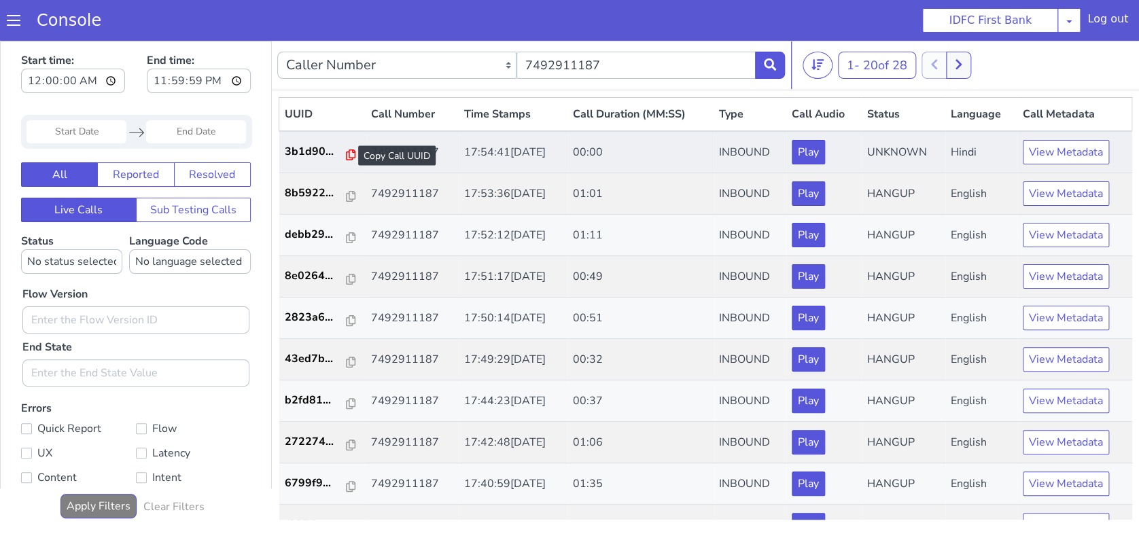
click at [346, 152] on icon at bounding box center [351, 155] width 10 height 11
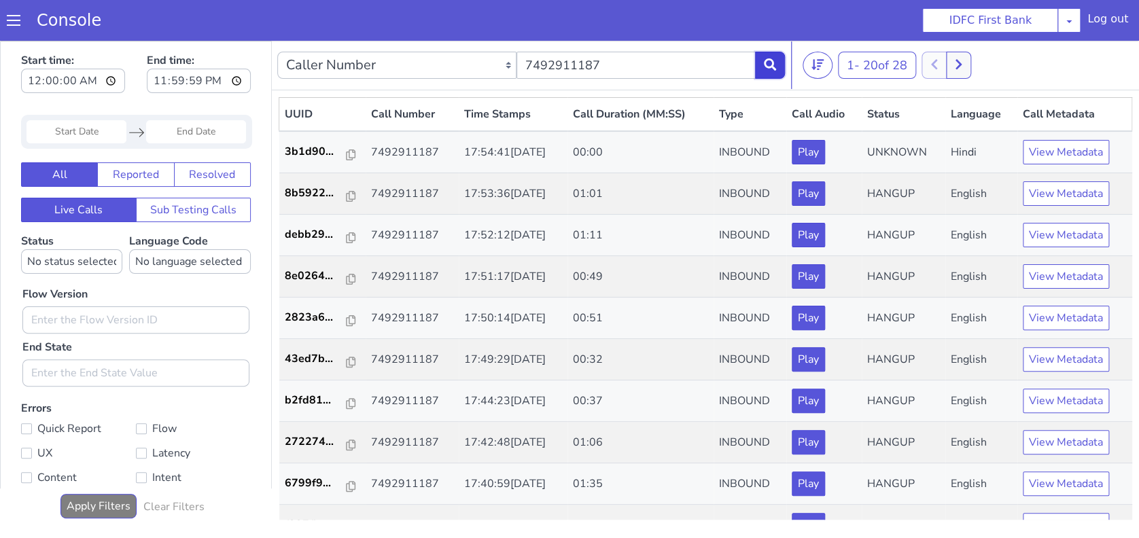
click at [767, 73] on button at bounding box center [770, 65] width 30 height 27
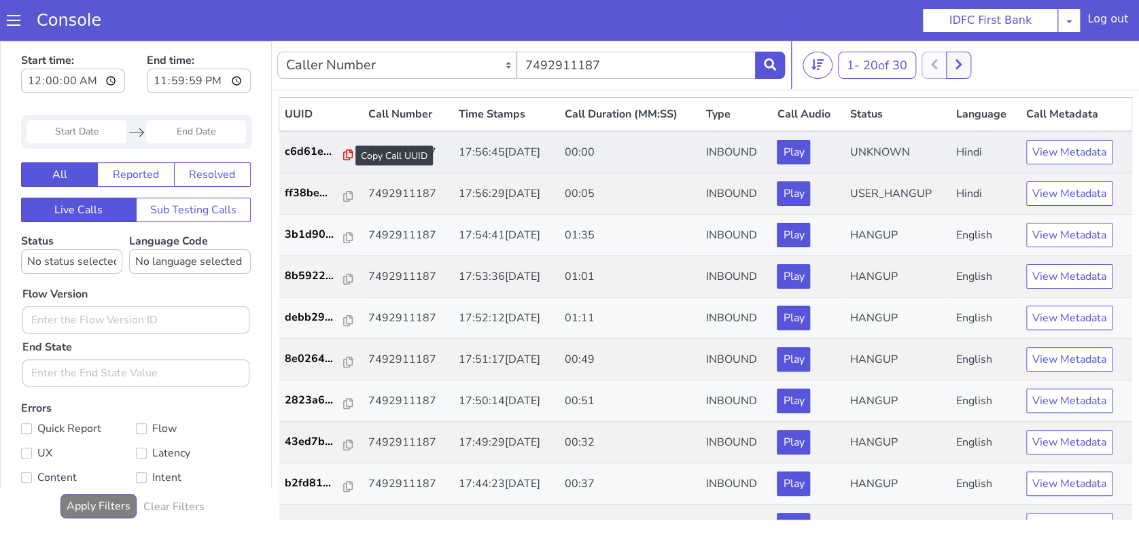
click at [343, 156] on icon at bounding box center [348, 155] width 10 height 11
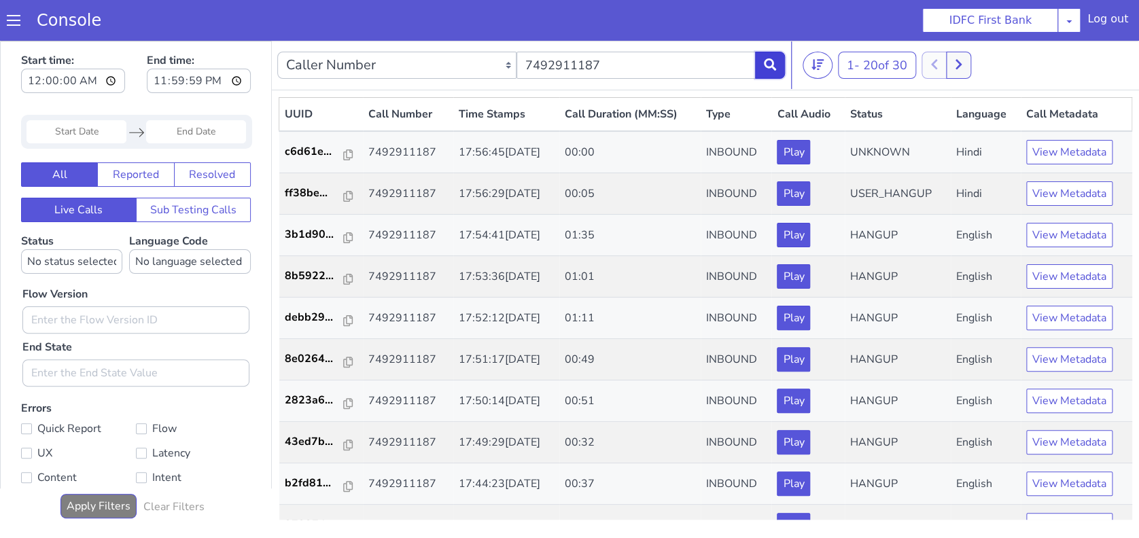
click at [772, 77] on button at bounding box center [770, 65] width 30 height 27
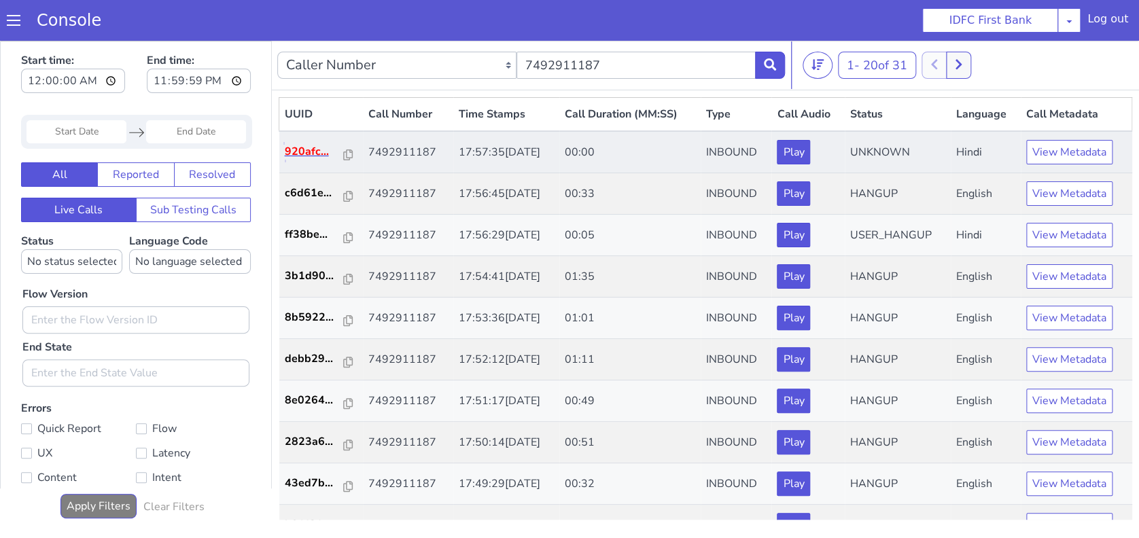
click at [310, 154] on p "920afc..." at bounding box center [315, 151] width 60 height 16
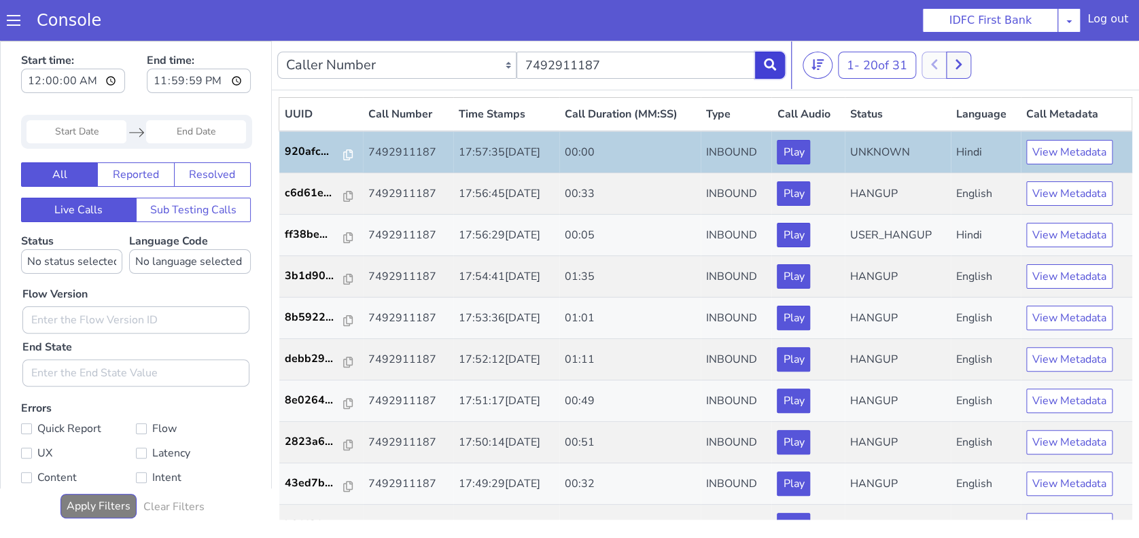
click at [767, 69] on icon at bounding box center [770, 64] width 12 height 12
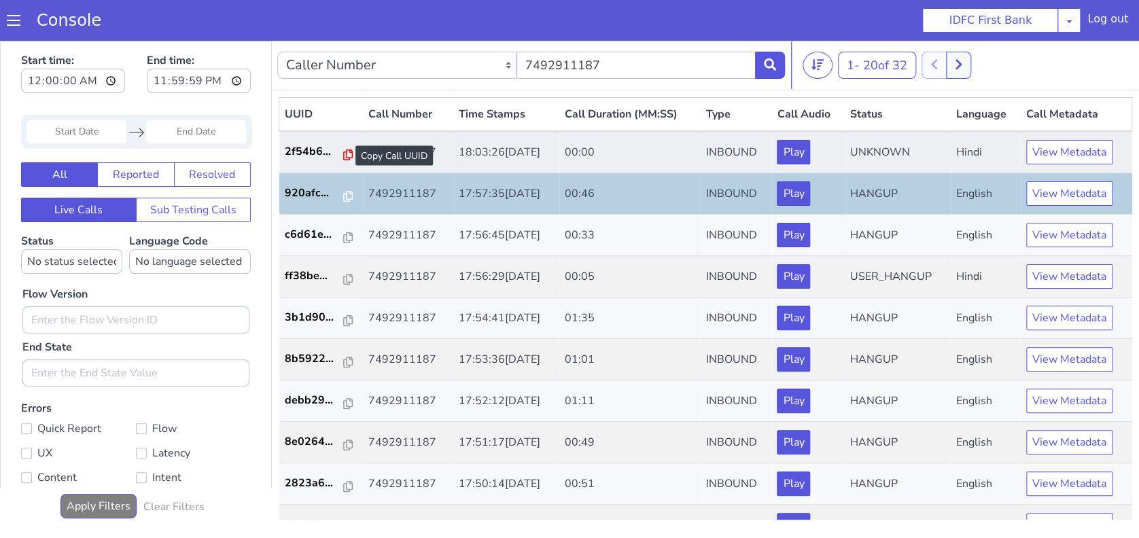
click at [343, 154] on icon at bounding box center [348, 155] width 10 height 11
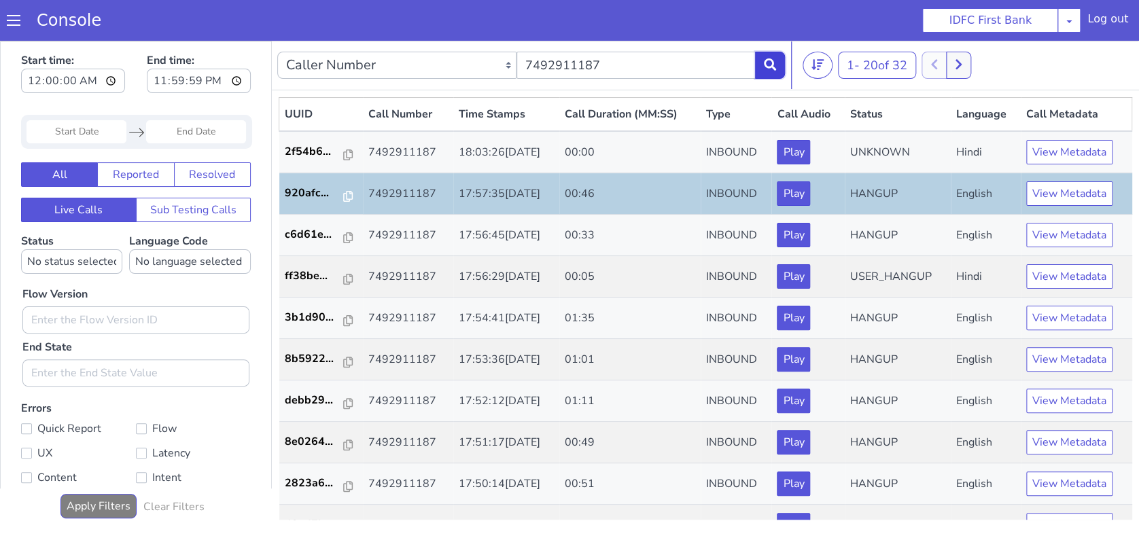
click at [764, 66] on icon at bounding box center [770, 64] width 12 height 12
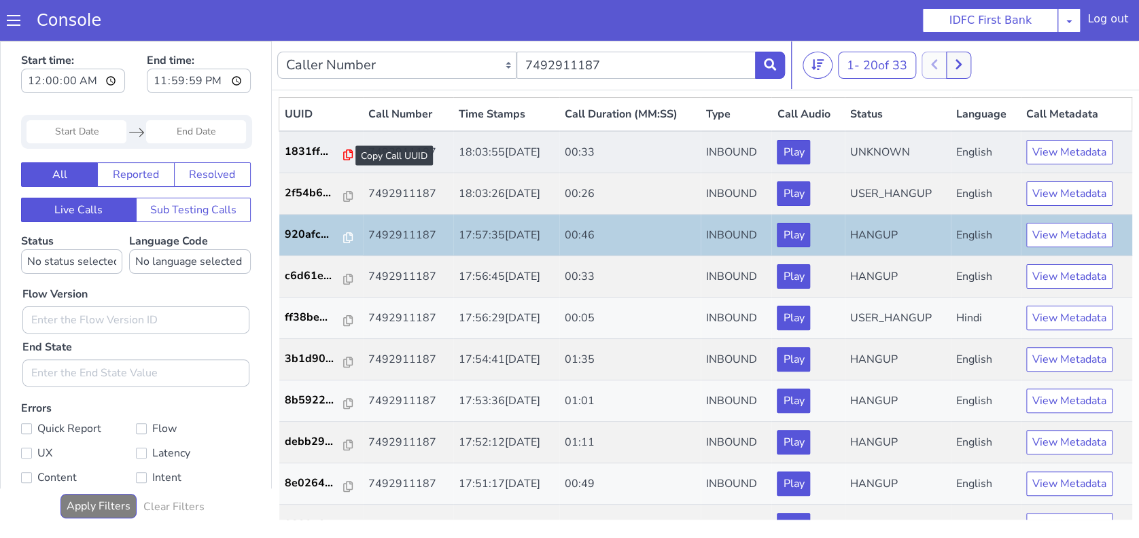
click at [343, 156] on icon at bounding box center [348, 155] width 10 height 11
